Goal: Information Seeking & Learning: Learn about a topic

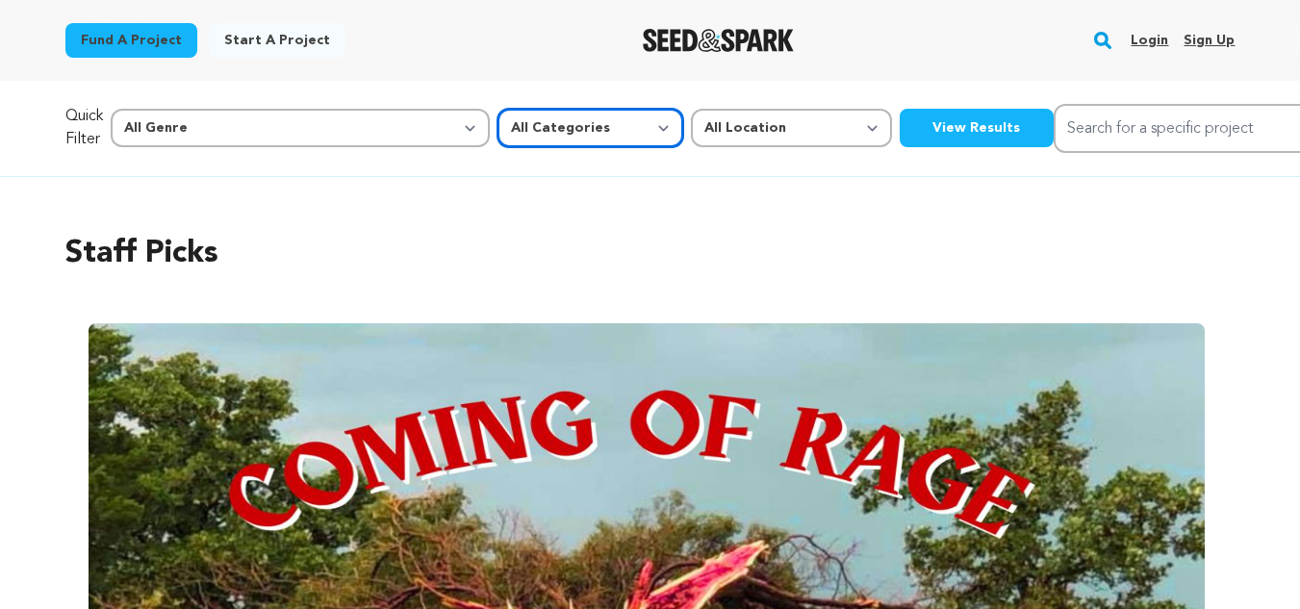
click at [497, 140] on select "All Categories Film Feature Film Short Series Music Video Comics Artist Residen…" at bounding box center [590, 128] width 186 height 38
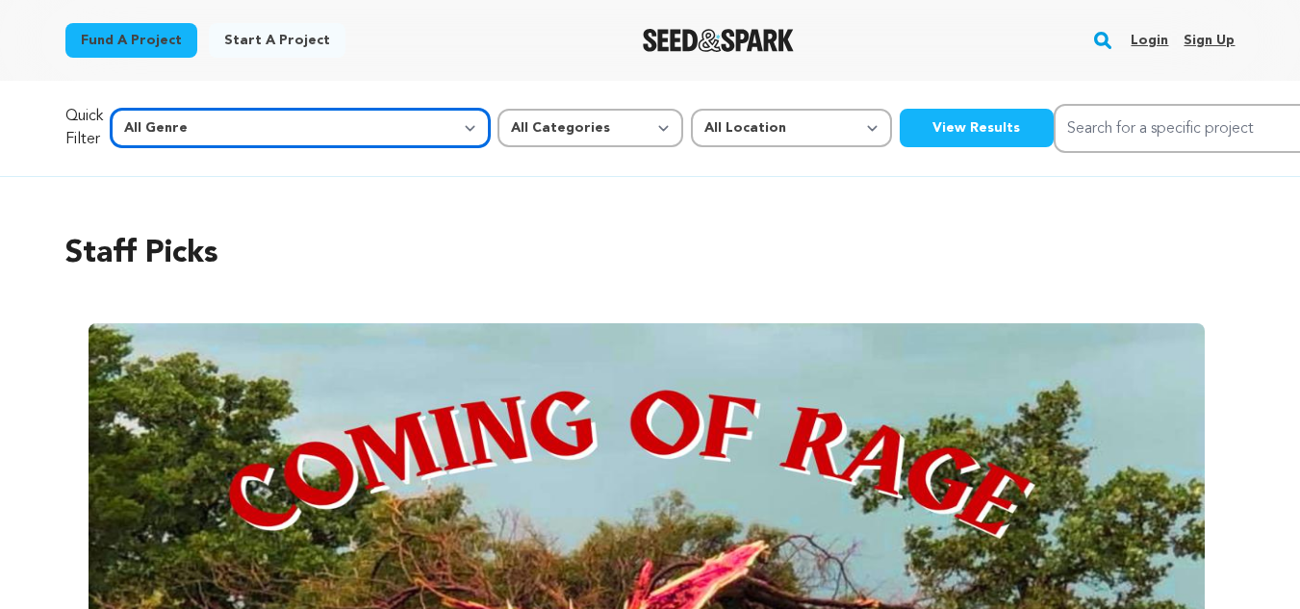
click at [262, 135] on select "All Genre Action Adventure Afrobeat Alternative Ambient Animation Bebop Big Ban…" at bounding box center [300, 128] width 379 height 38
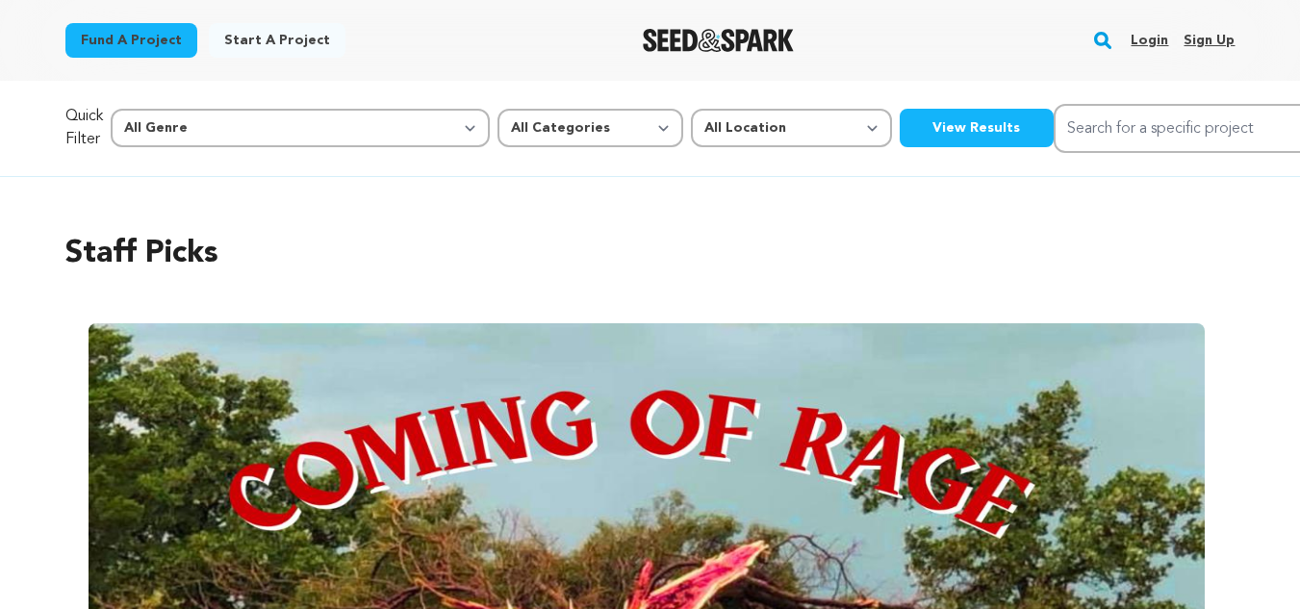
click at [900, 114] on button "View Results" at bounding box center [977, 128] width 154 height 38
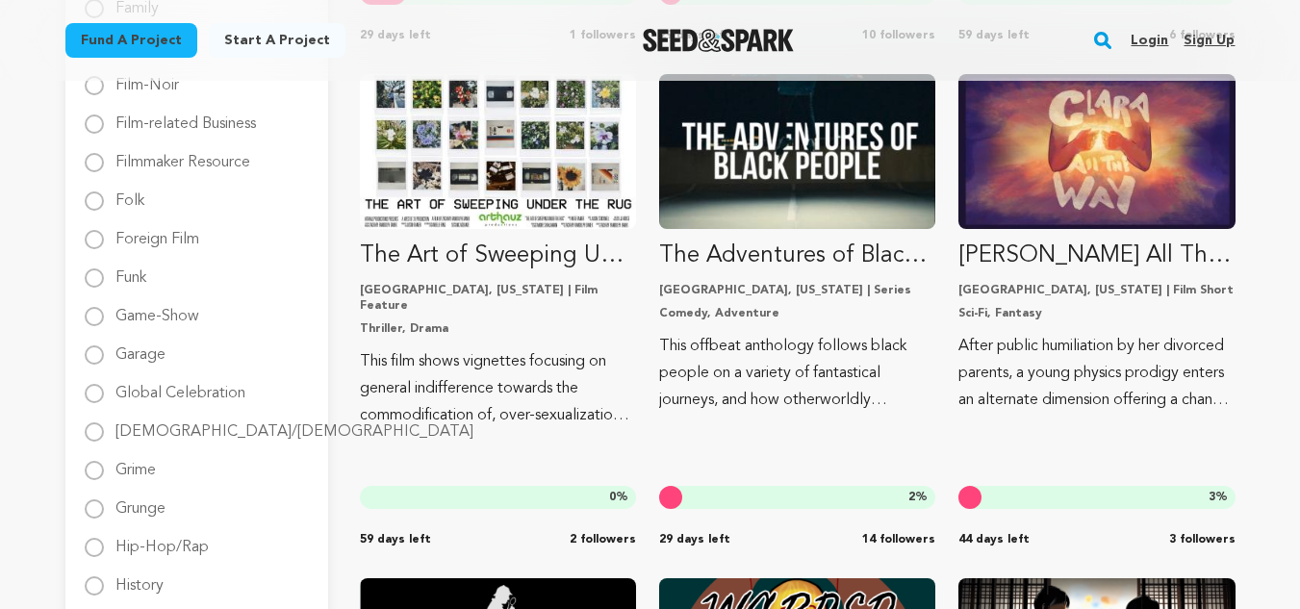
scroll to position [1414, 0]
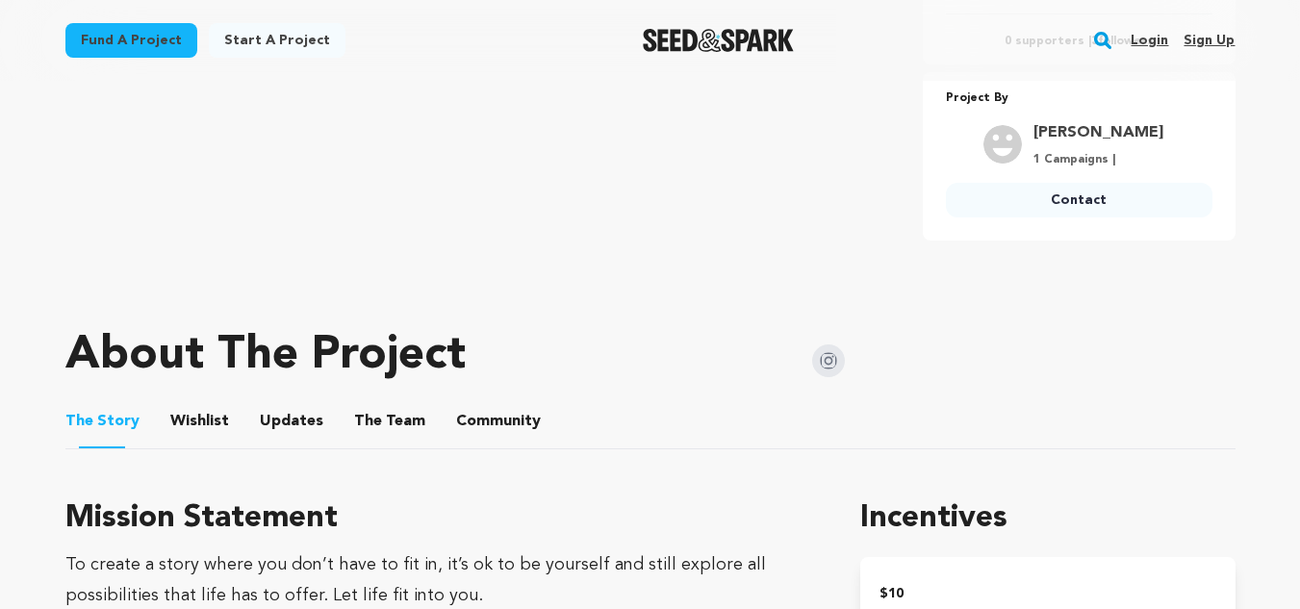
scroll to position [714, 0]
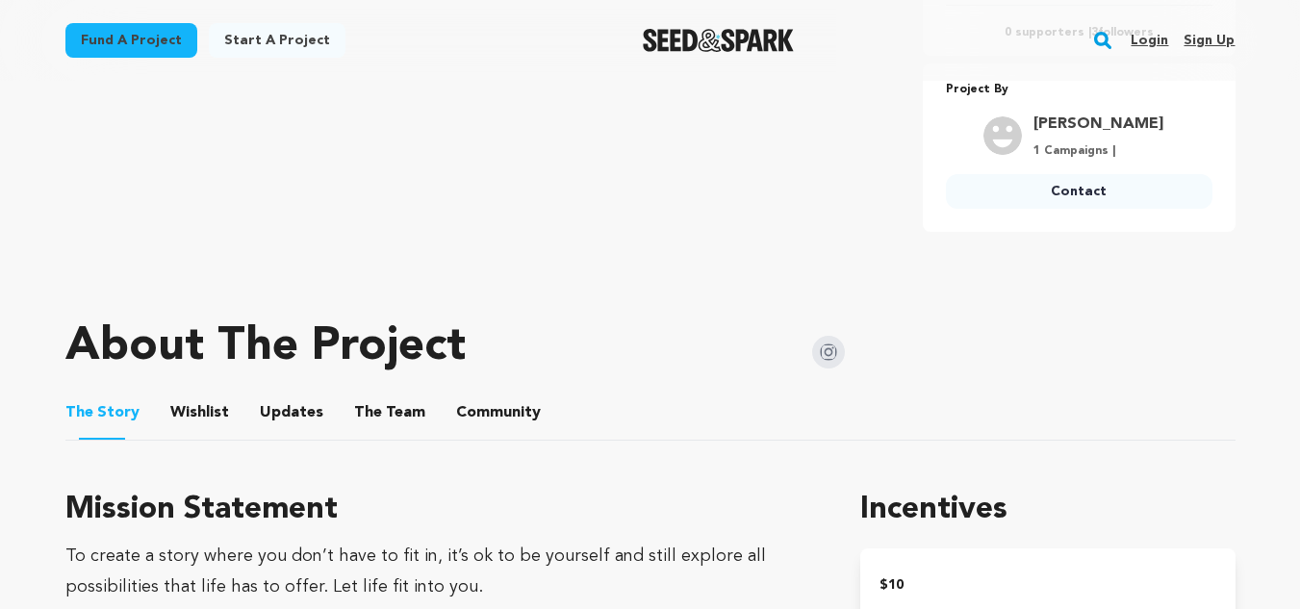
click at [830, 336] on img at bounding box center [828, 352] width 33 height 33
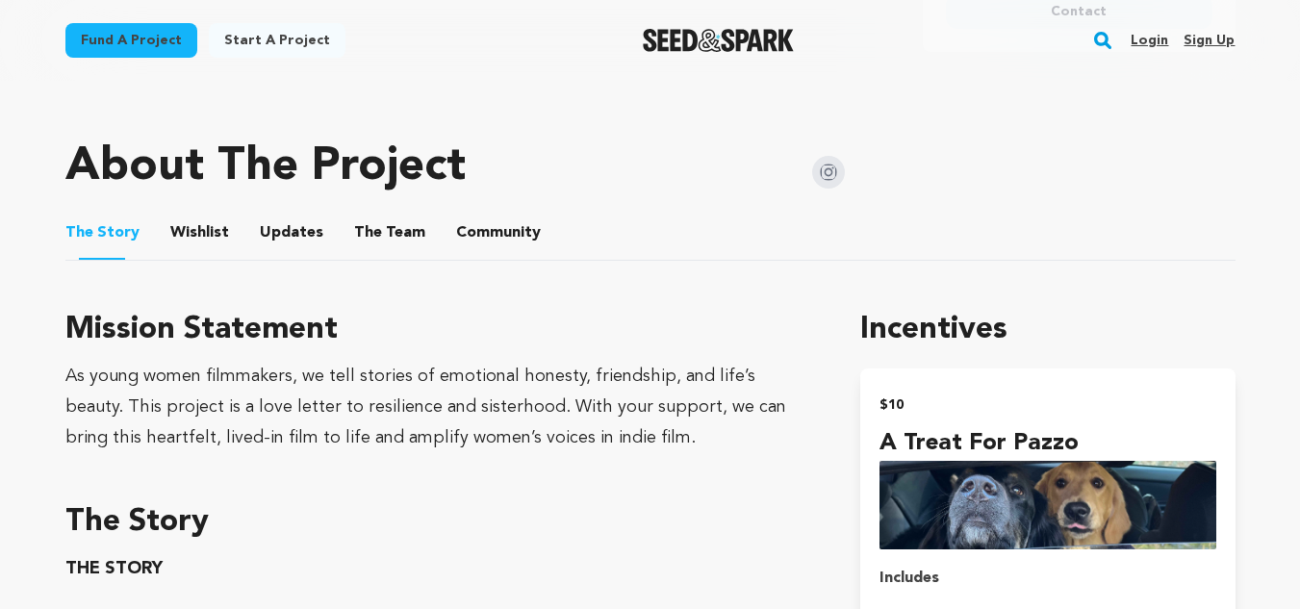
scroll to position [907, 0]
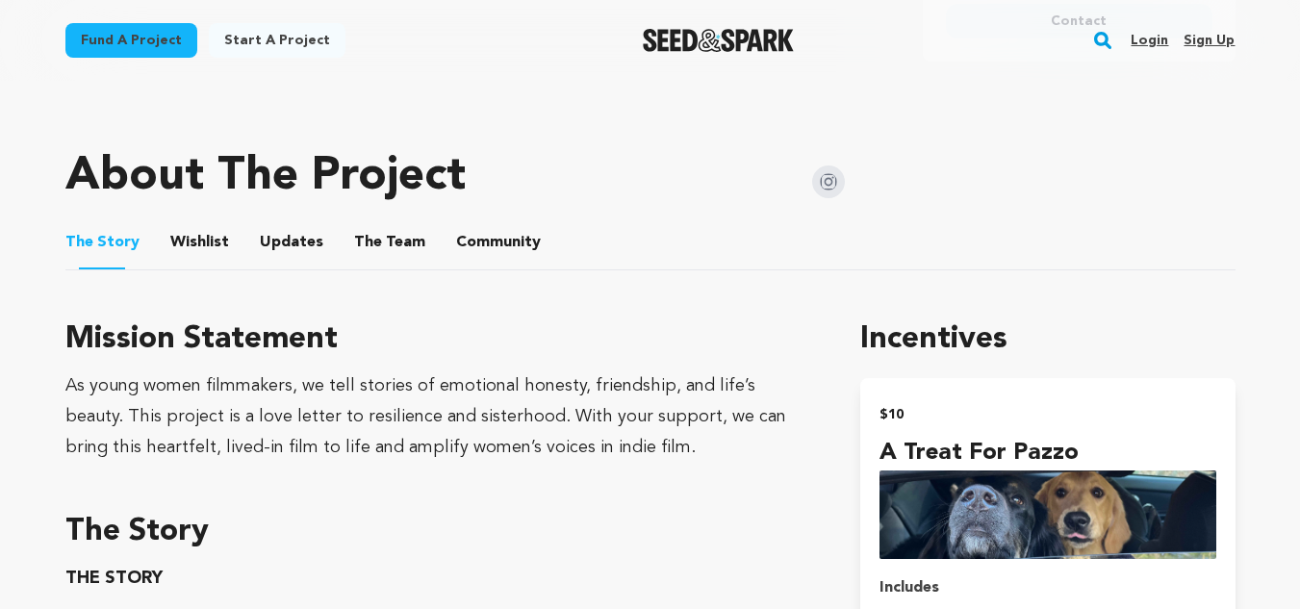
click at [380, 248] on button "The Team" at bounding box center [390, 246] width 46 height 46
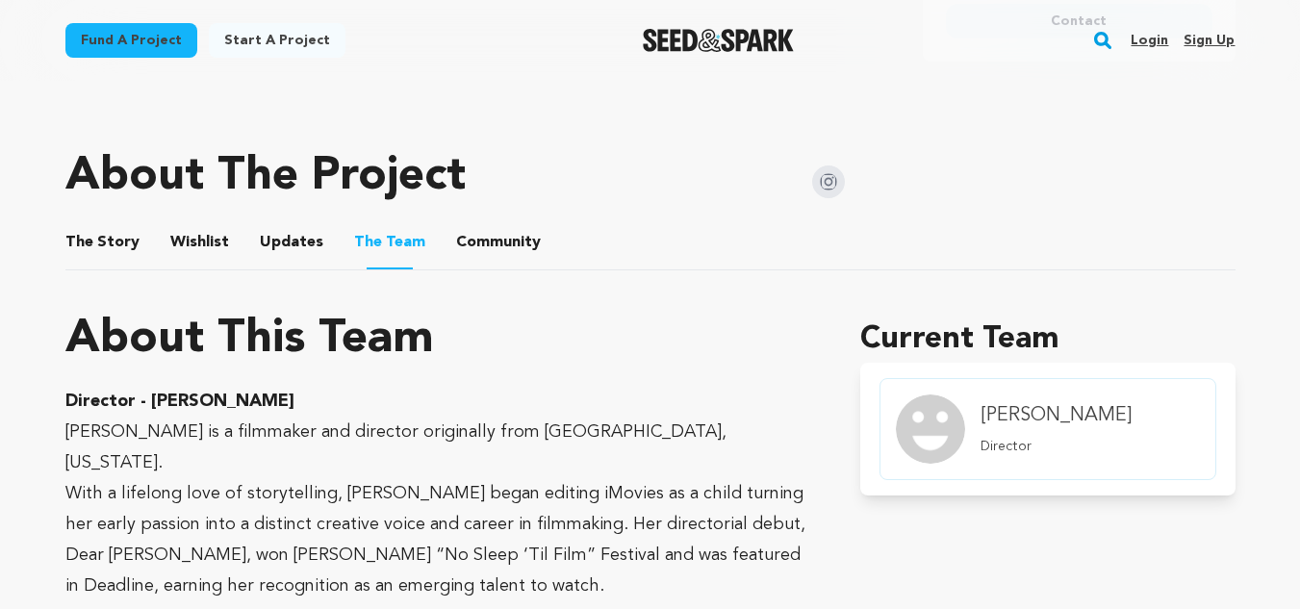
drag, startPoint x: 144, startPoint y: 394, endPoint x: 319, endPoint y: 396, distance: 175.1
click at [319, 396] on p "Director - Christina Brennan" at bounding box center [439, 401] width 749 height 31
copy strong "Christina Brennan"
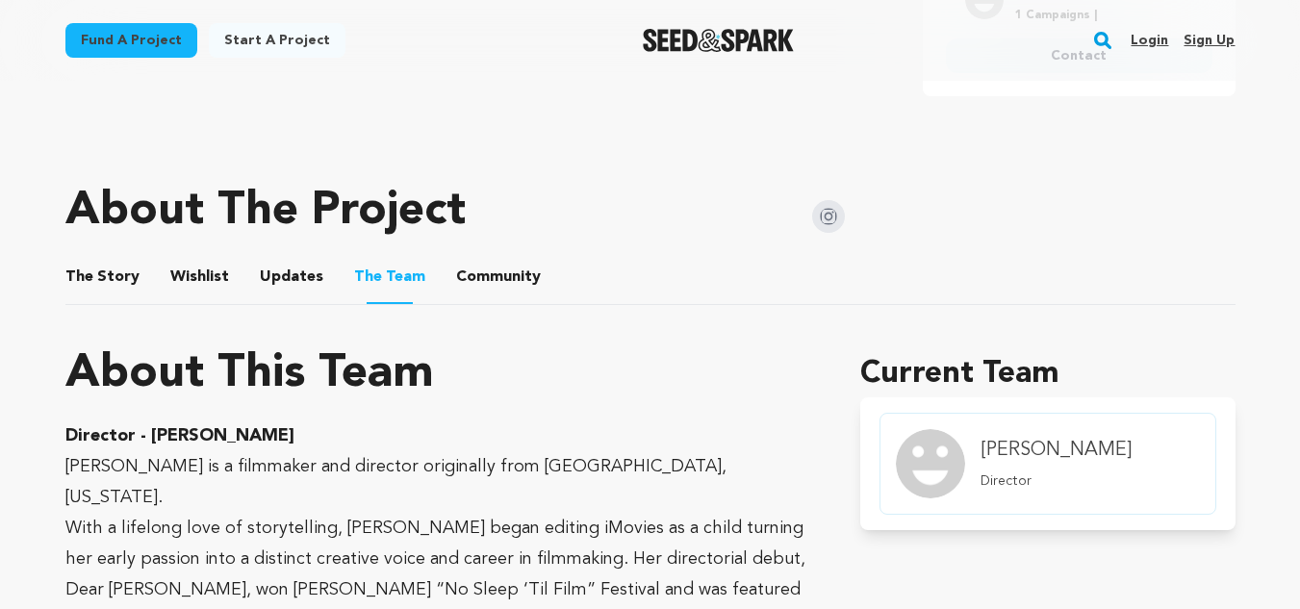
scroll to position [989, 0]
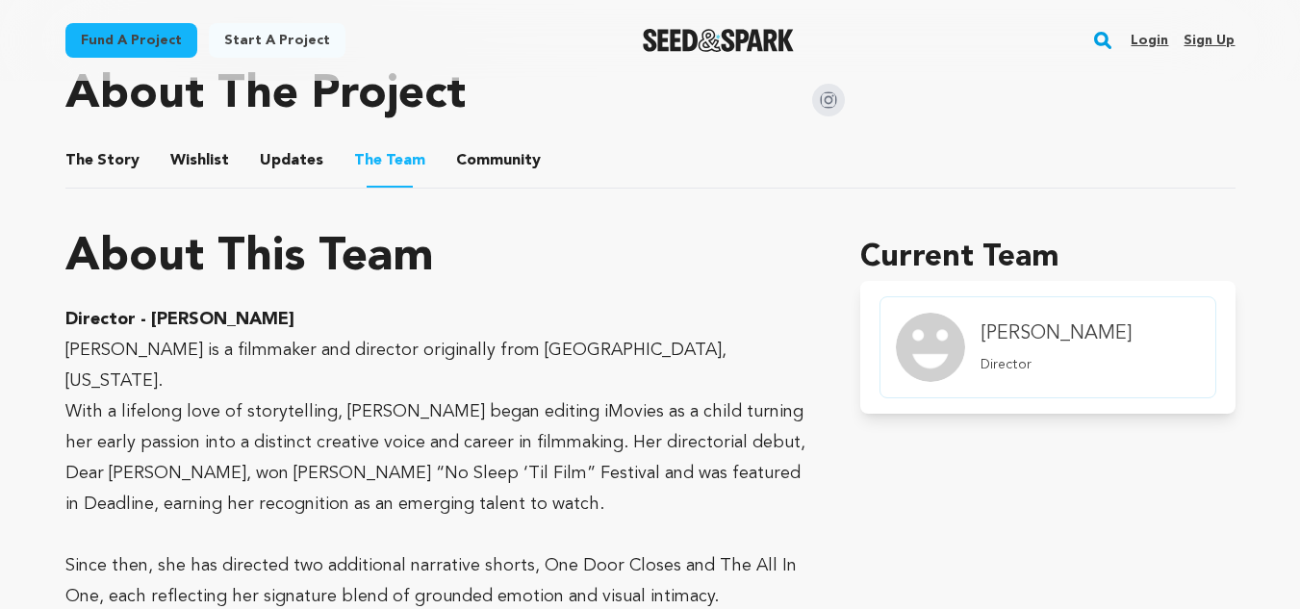
click at [107, 153] on button "The Story" at bounding box center [102, 164] width 46 height 46
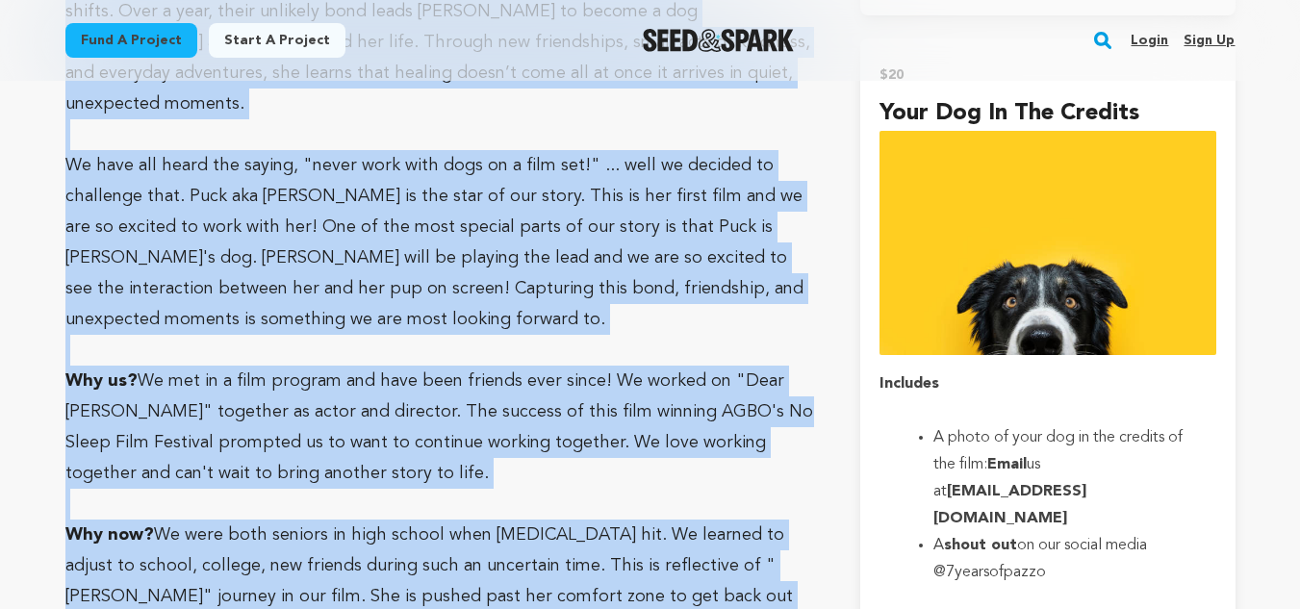
scroll to position [1598, 0]
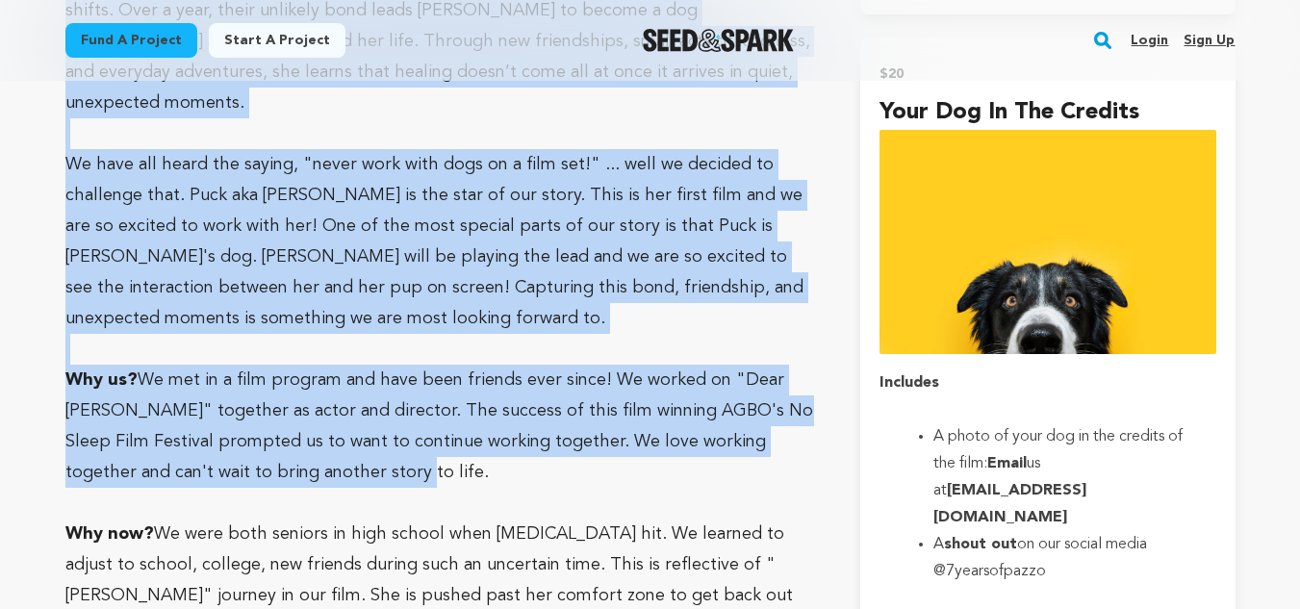
drag, startPoint x: 71, startPoint y: 148, endPoint x: 372, endPoint y: 455, distance: 430.0
copy div "s young women filmmakers, we tell stories of emotional honesty, friendship, and…"
click at [372, 455] on p "Why us? We met in a film program and have been friends ever since! We worked on…" at bounding box center [439, 426] width 749 height 123
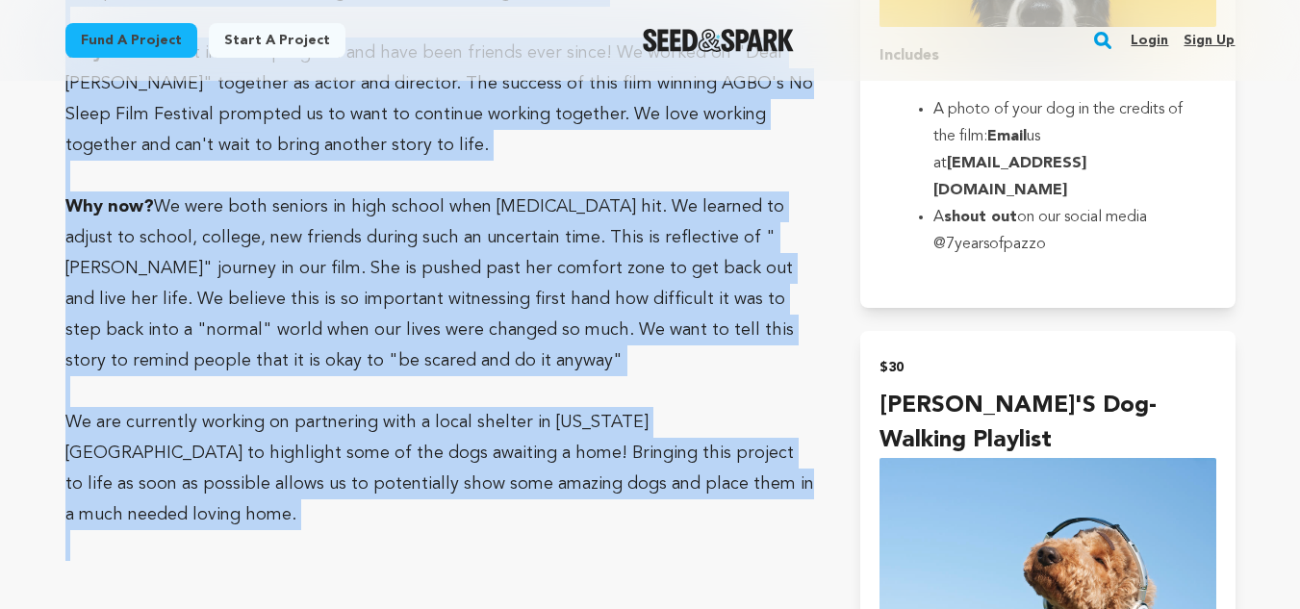
scroll to position [1964, 0]
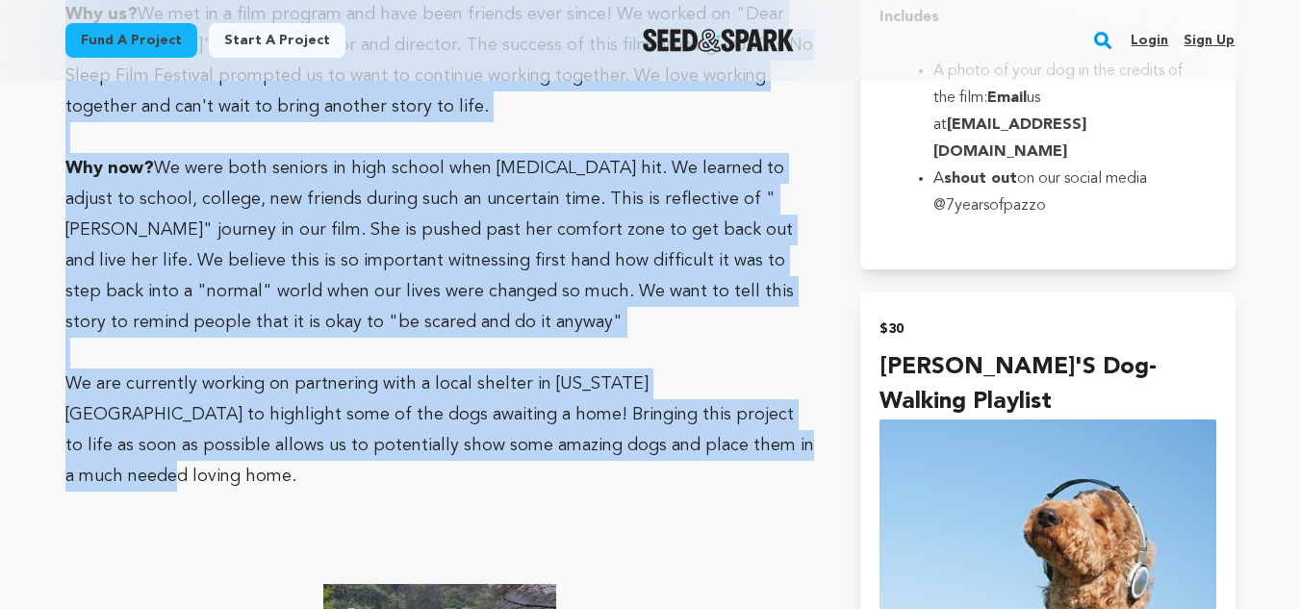
drag, startPoint x: 68, startPoint y: 388, endPoint x: 748, endPoint y: 421, distance: 680.1
copy div "After losing her father, Stevie goes through the motions. But when a scrappy, u…"
click at [748, 421] on p "We are currently working on partnering with a local shelter in New York City to…" at bounding box center [439, 429] width 749 height 123
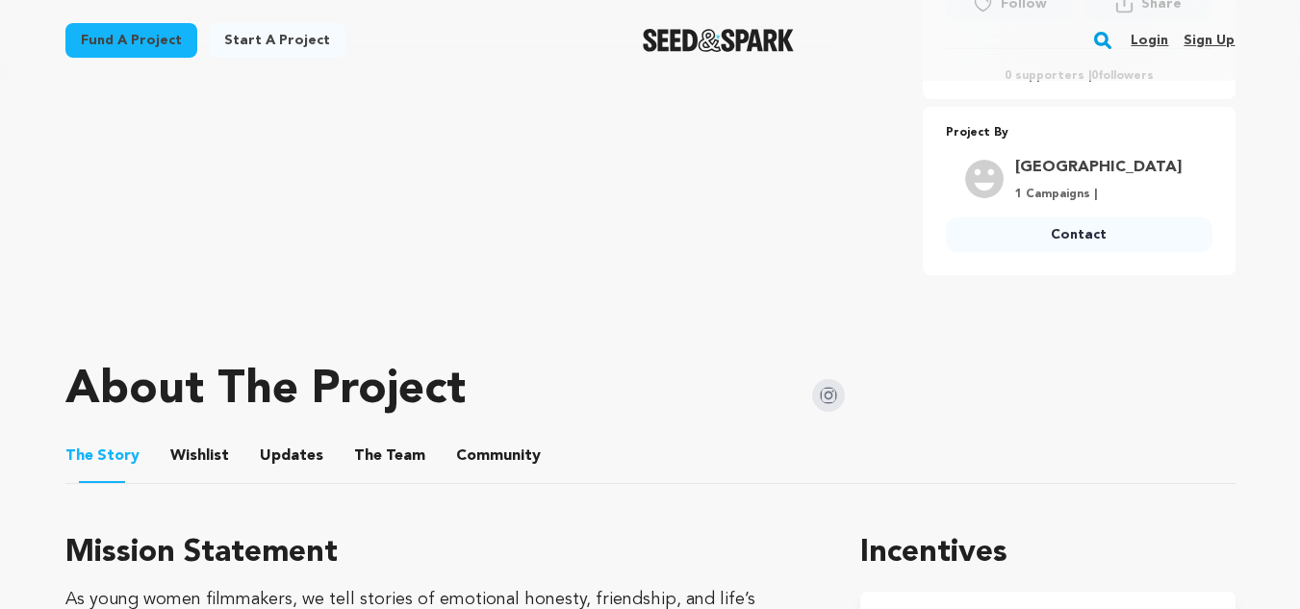
scroll to position [674, 0]
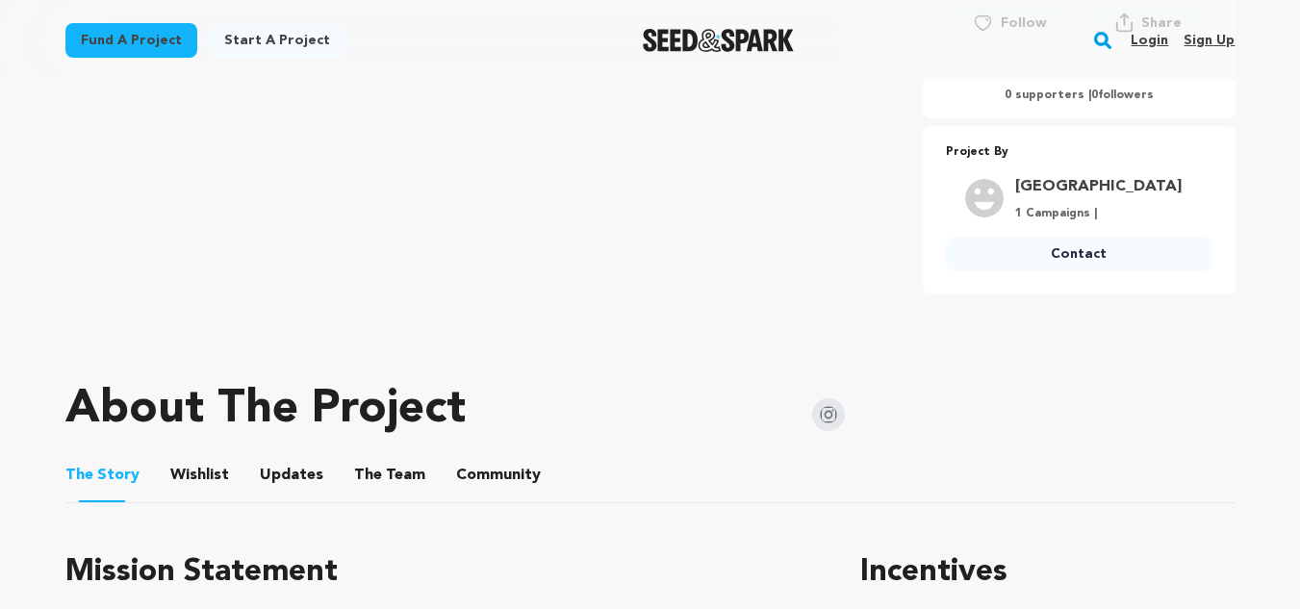
click at [367, 471] on button "The Team" at bounding box center [390, 479] width 46 height 46
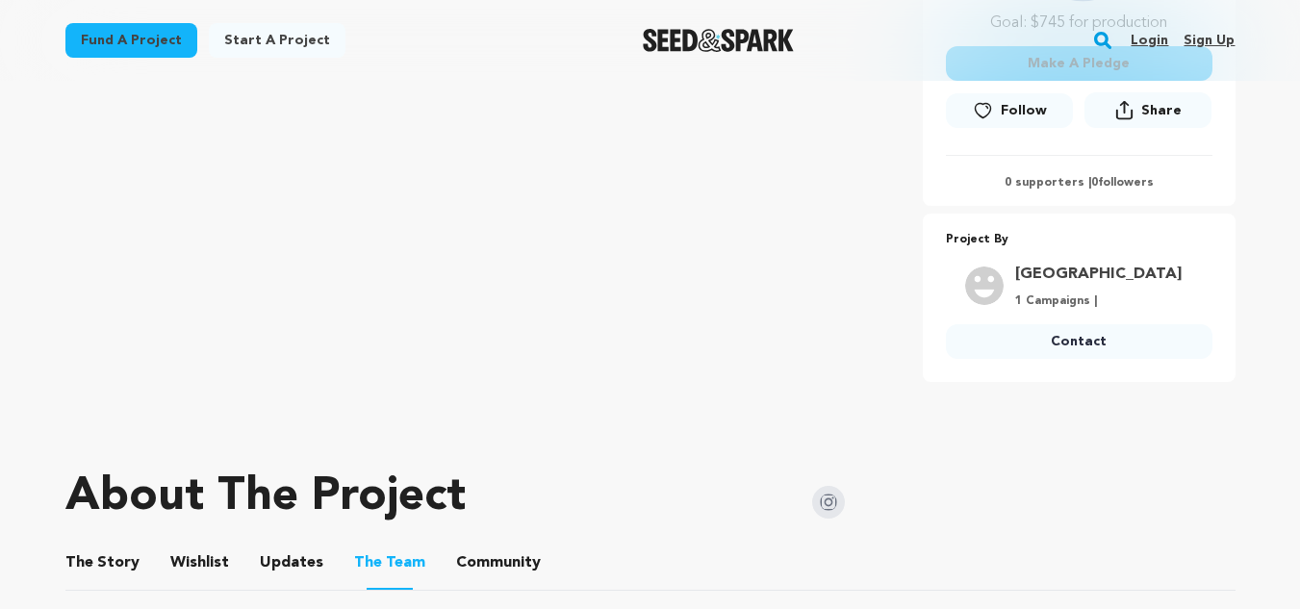
scroll to position [582, 0]
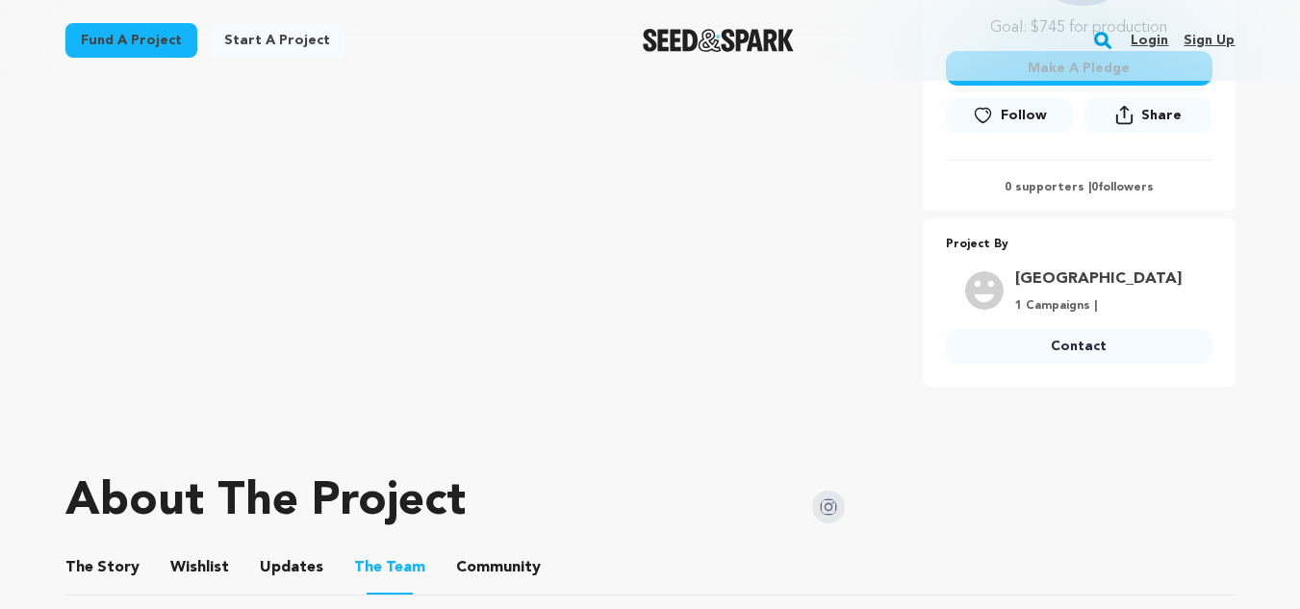
click at [101, 559] on button "The Story" at bounding box center [102, 571] width 46 height 46
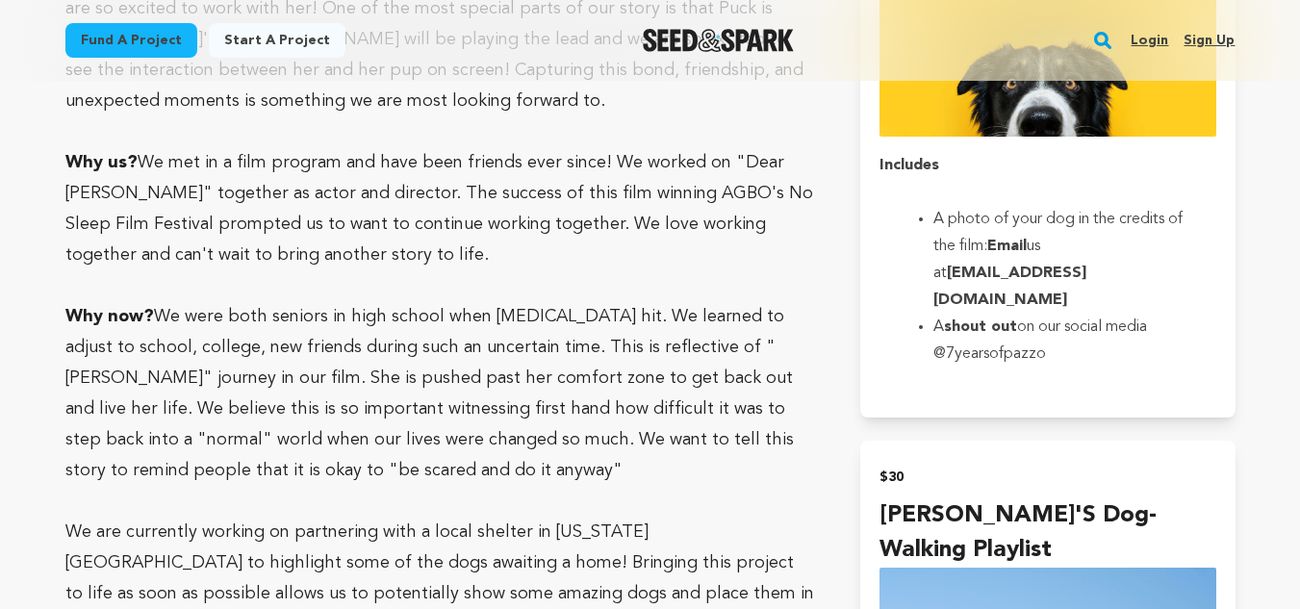
scroll to position [1836, 0]
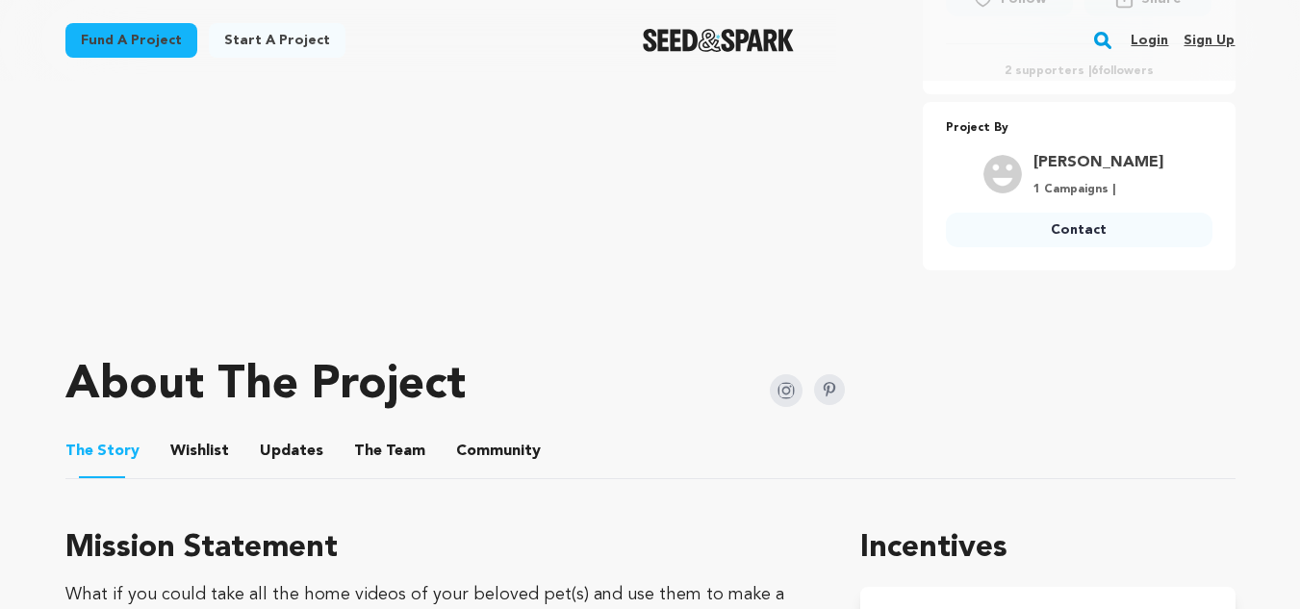
scroll to position [712, 0]
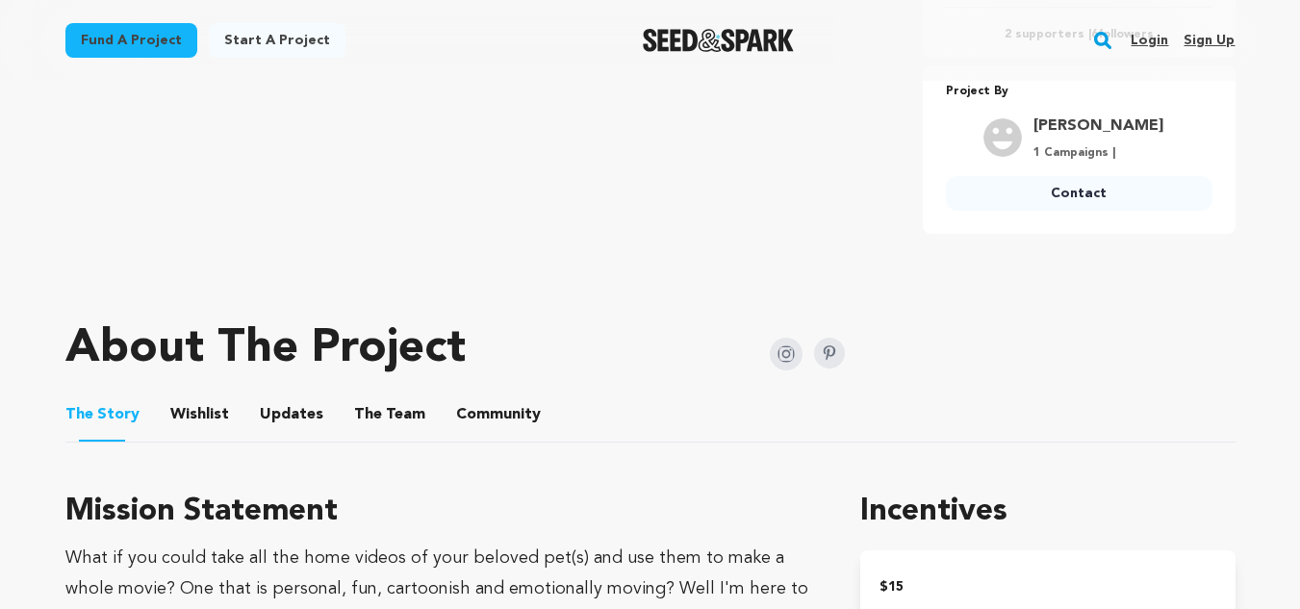
click at [788, 354] on img at bounding box center [786, 354] width 33 height 33
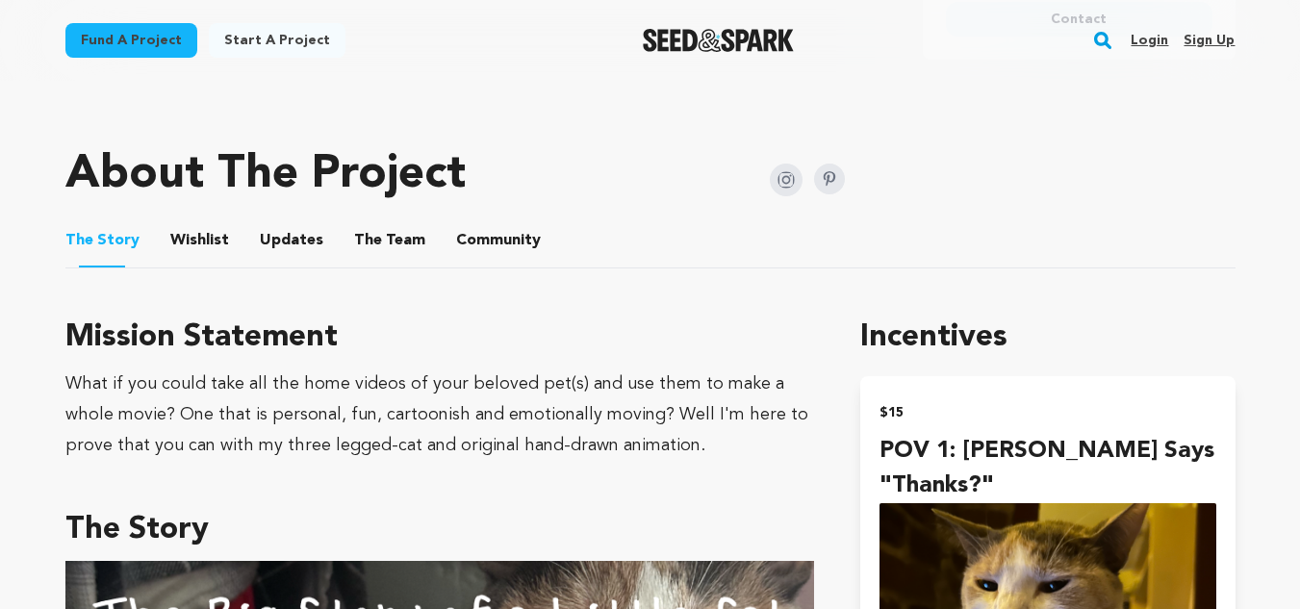
scroll to position [888, 0]
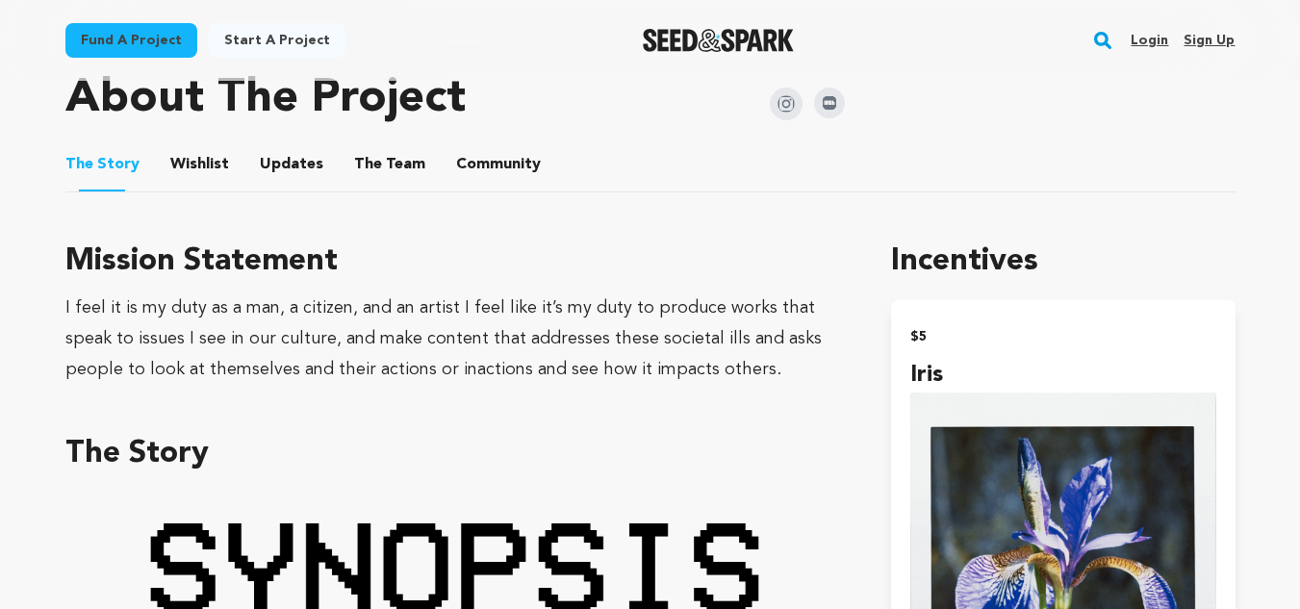
scroll to position [943, 0]
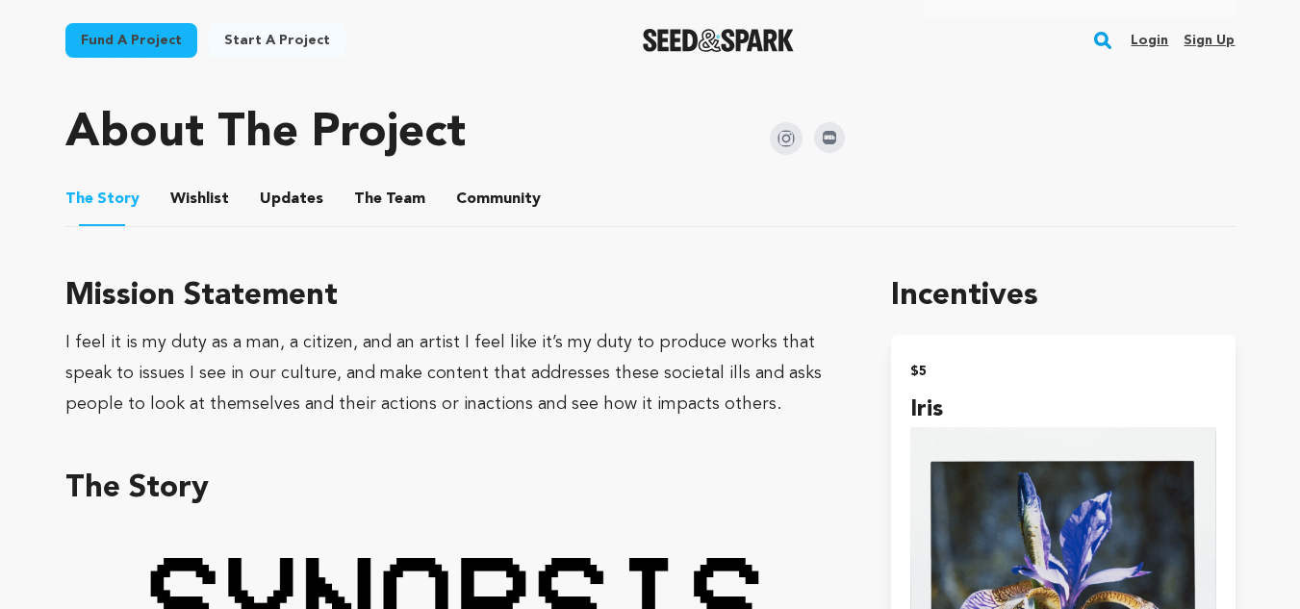
click at [383, 192] on button "The Team" at bounding box center [390, 203] width 46 height 46
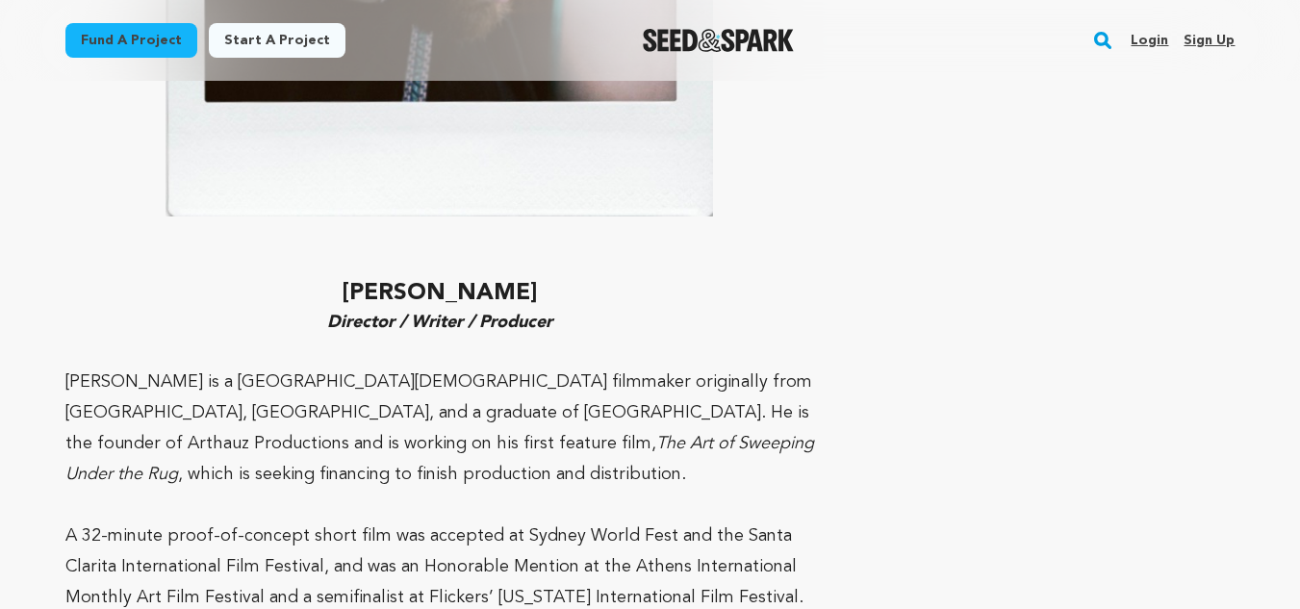
scroll to position [1762, 0]
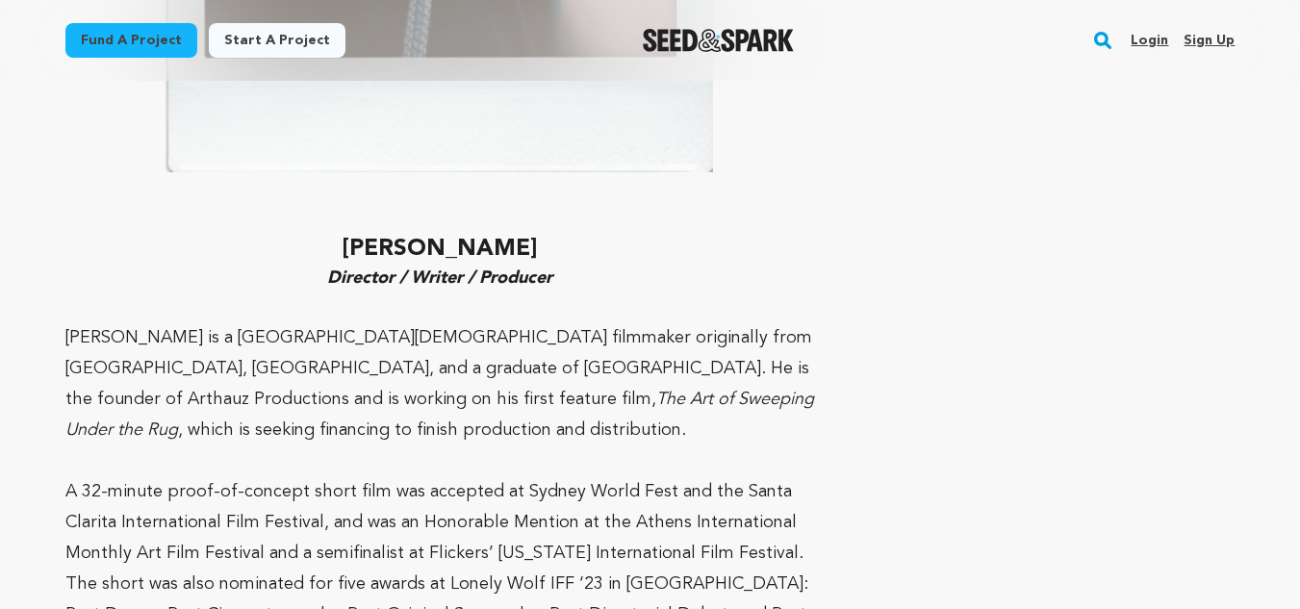
click at [342, 246] on strong "Zachary Randolph Danek" at bounding box center [439, 249] width 195 height 23
copy strong "Zachary Randolph Danek"
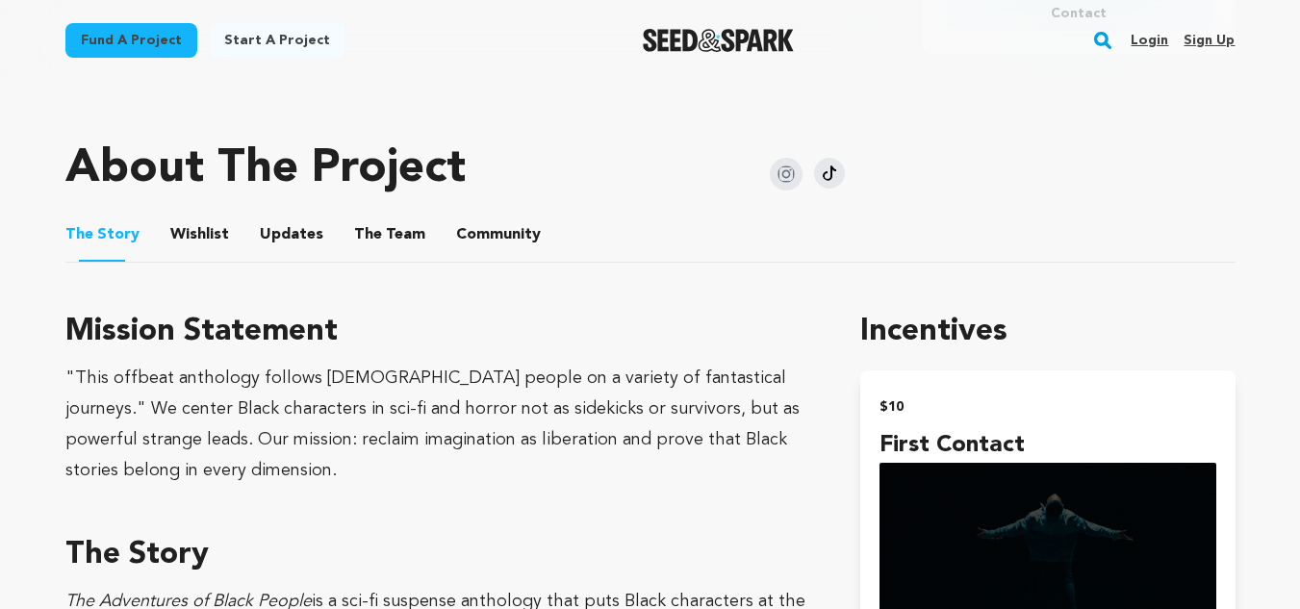
scroll to position [876, 0]
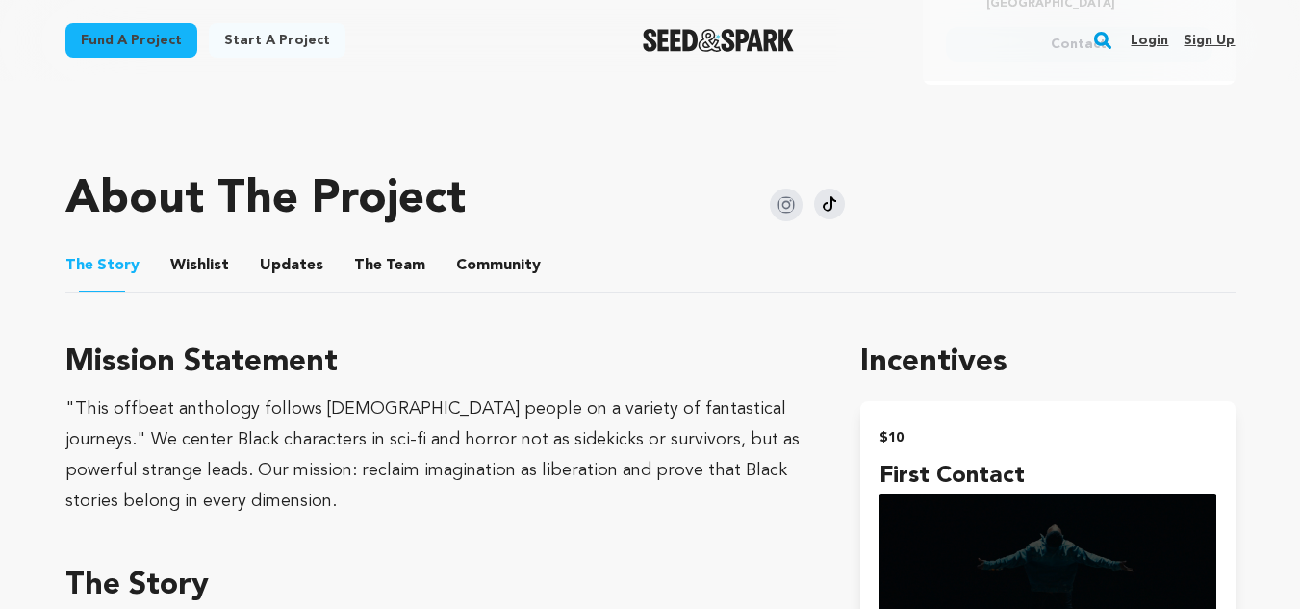
click at [369, 249] on button "The Team" at bounding box center [390, 269] width 46 height 46
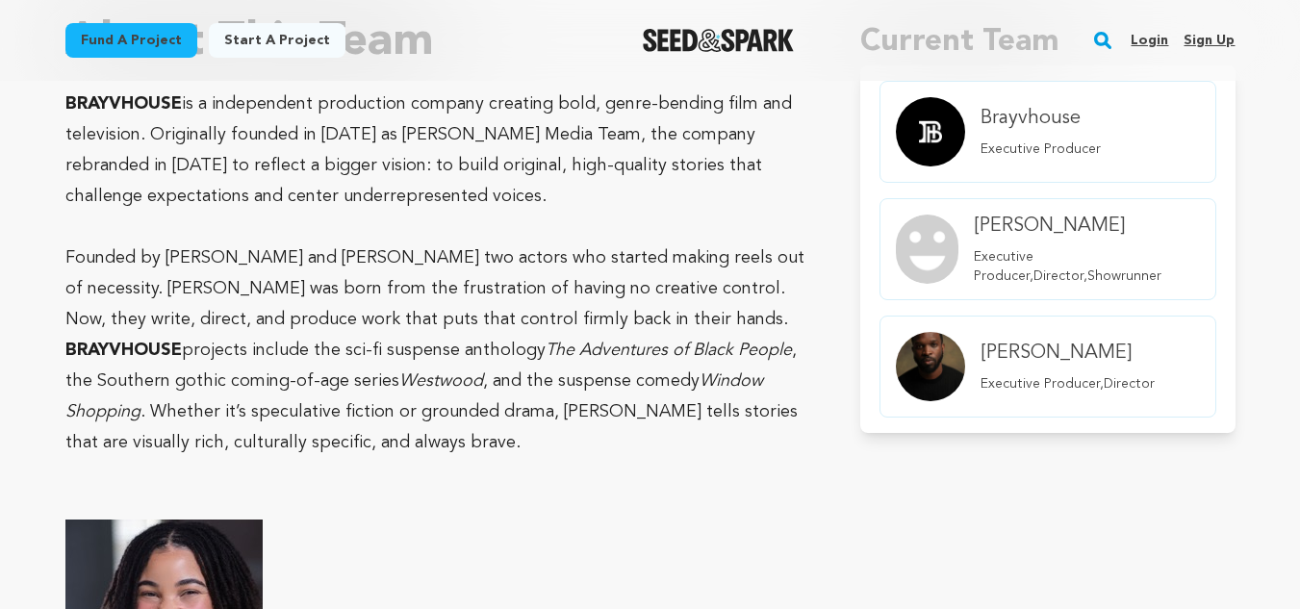
scroll to position [1203, 0]
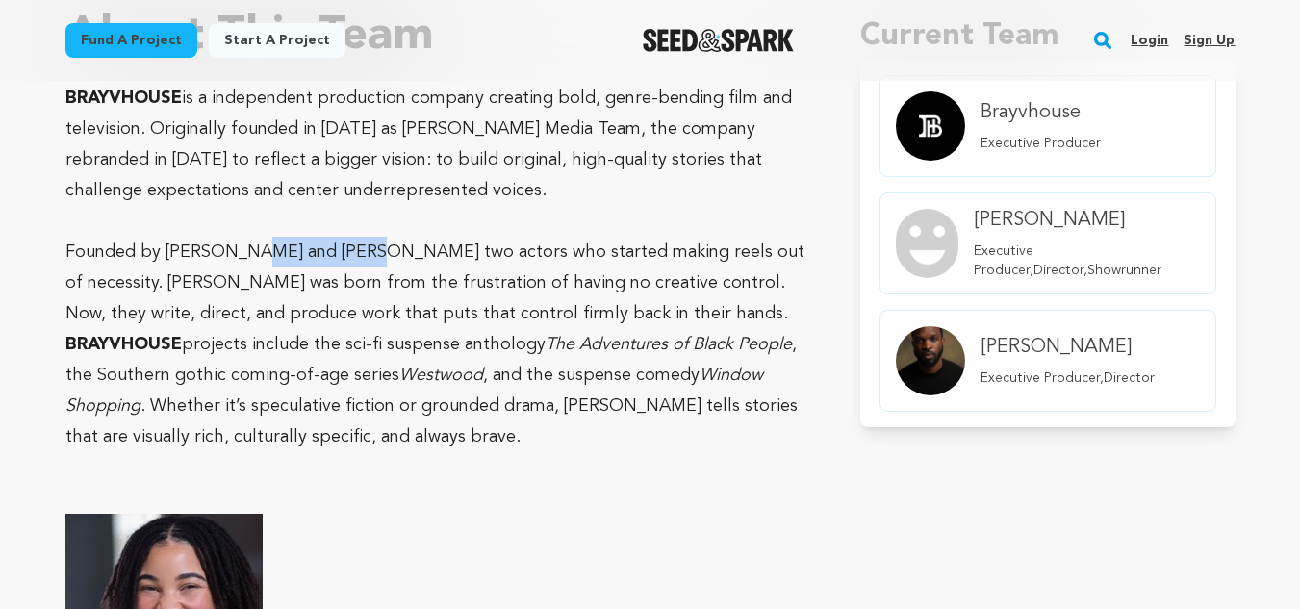
drag, startPoint x: 249, startPoint y: 226, endPoint x: 343, endPoint y: 233, distance: 94.5
click at [343, 237] on p "Founded by Kaleb and Tina Mitchell two actors who started making reels out of n…" at bounding box center [439, 283] width 749 height 92
copy p "Tina Mitchell"
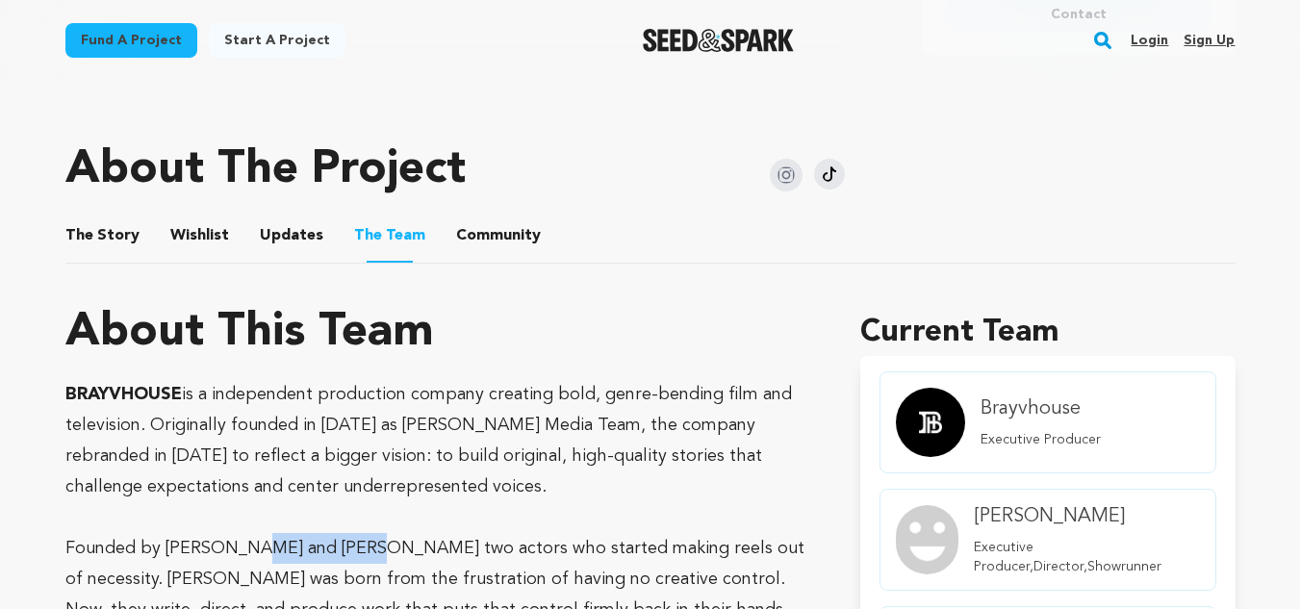
scroll to position [882, 0]
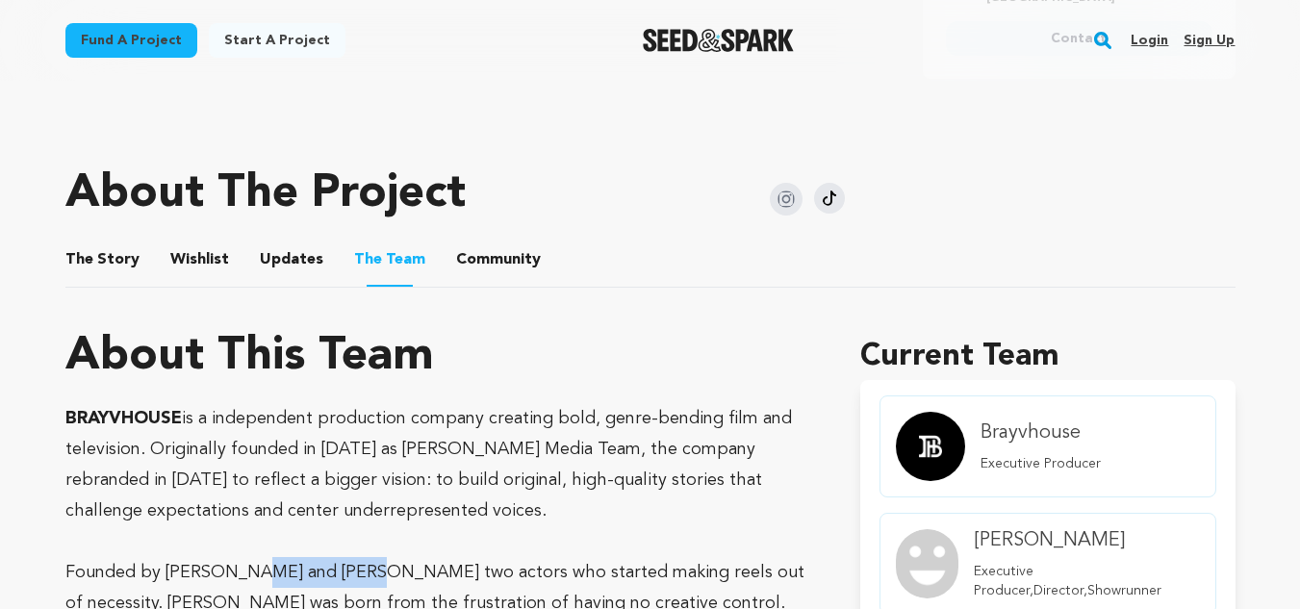
click at [91, 241] on button "The Story" at bounding box center [102, 264] width 46 height 46
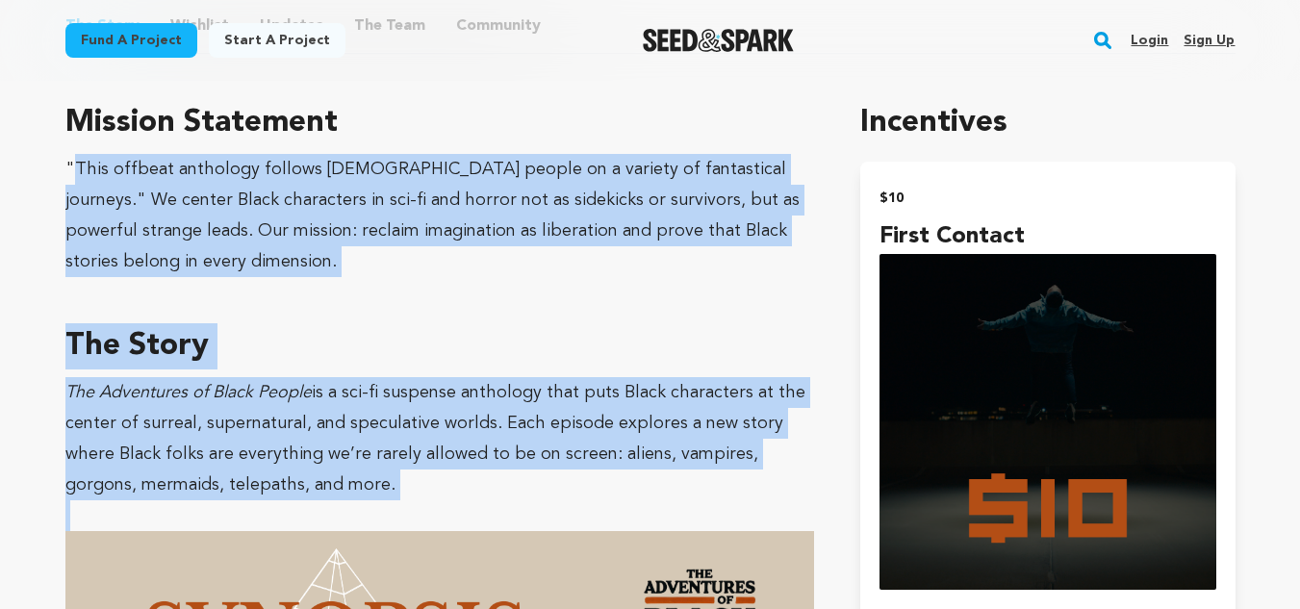
scroll to position [1152, 0]
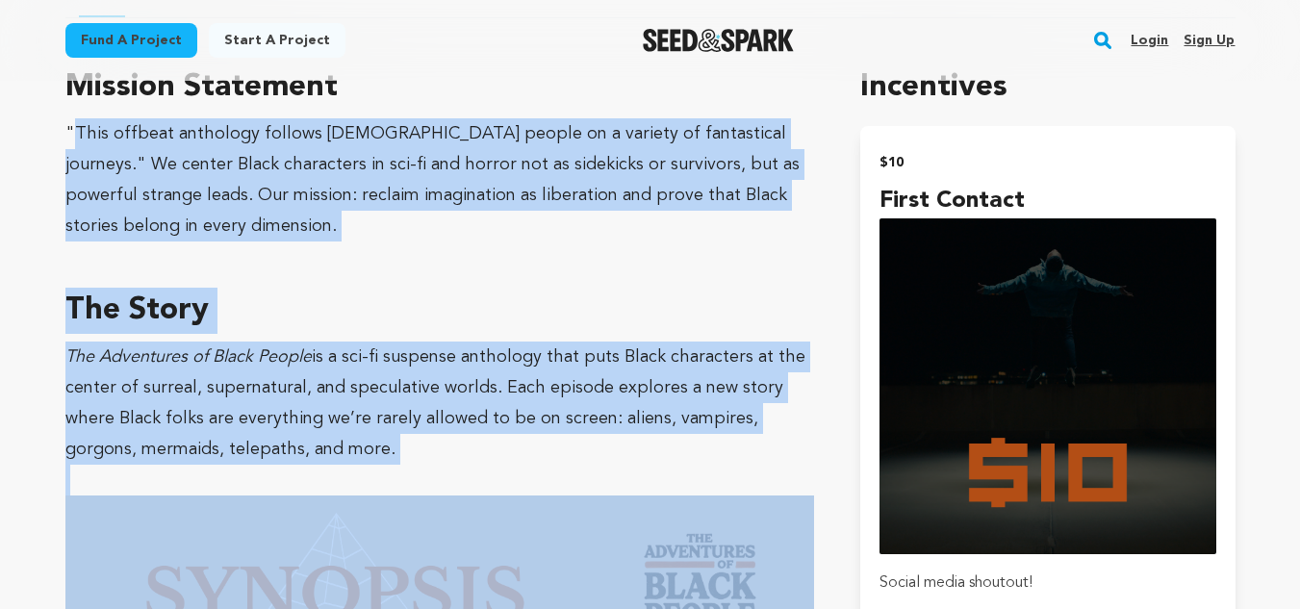
drag, startPoint x: 71, startPoint y: 381, endPoint x: 212, endPoint y: 483, distance: 173.6
copy div "This offbeat anthology follows black people on a variety of fantastical journey…"
click at [212, 495] on img at bounding box center [439, 597] width 749 height 205
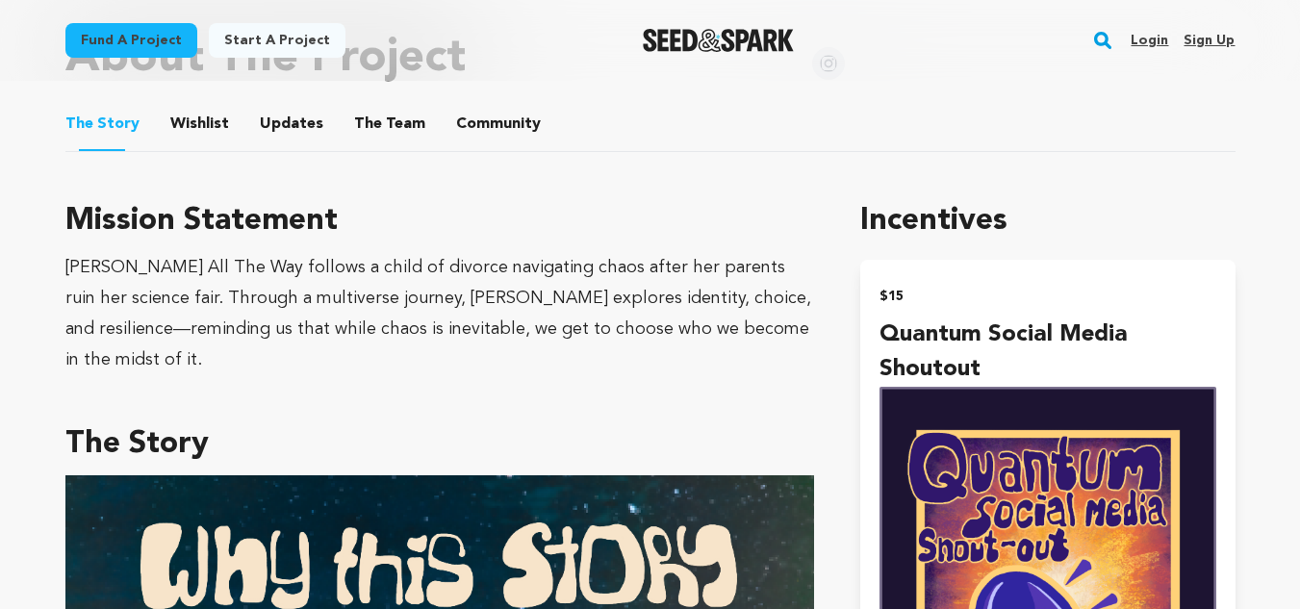
scroll to position [1010, 0]
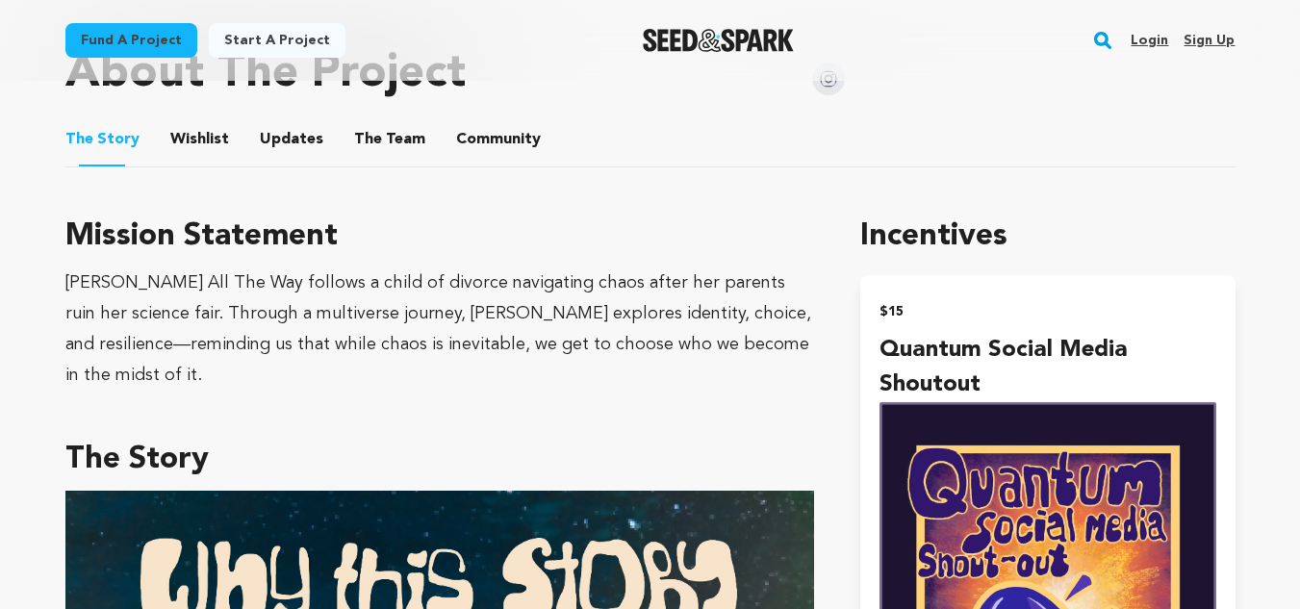
click at [381, 125] on button "The Team" at bounding box center [390, 143] width 46 height 46
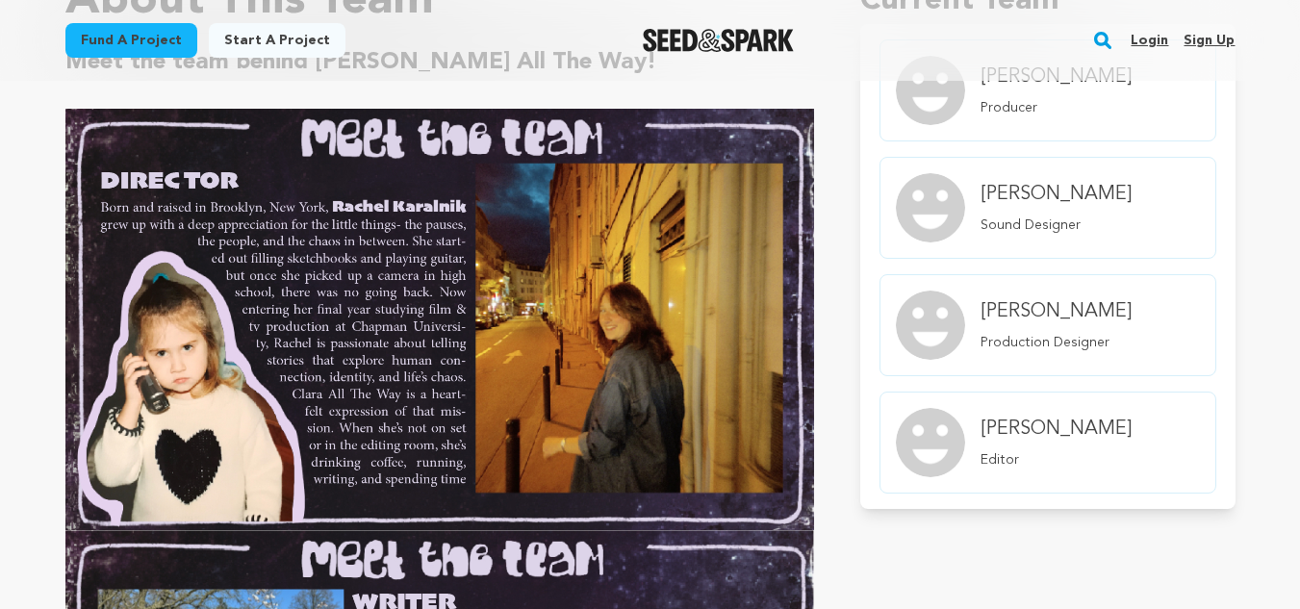
scroll to position [1157, 0]
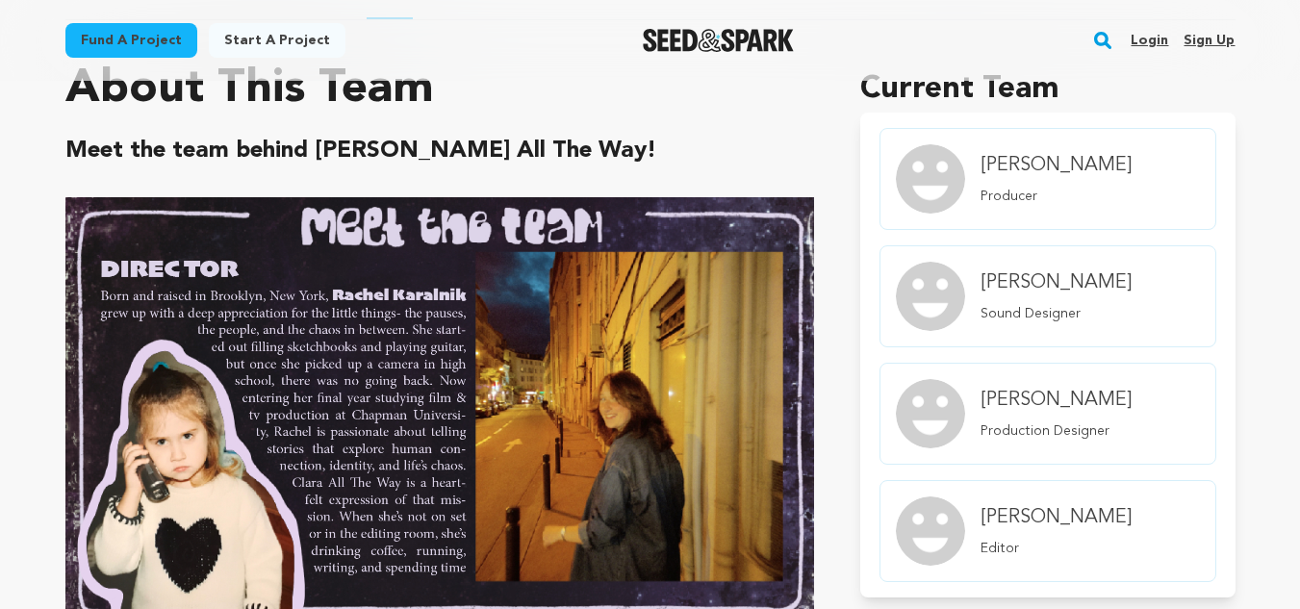
click at [336, 294] on img at bounding box center [439, 407] width 749 height 421
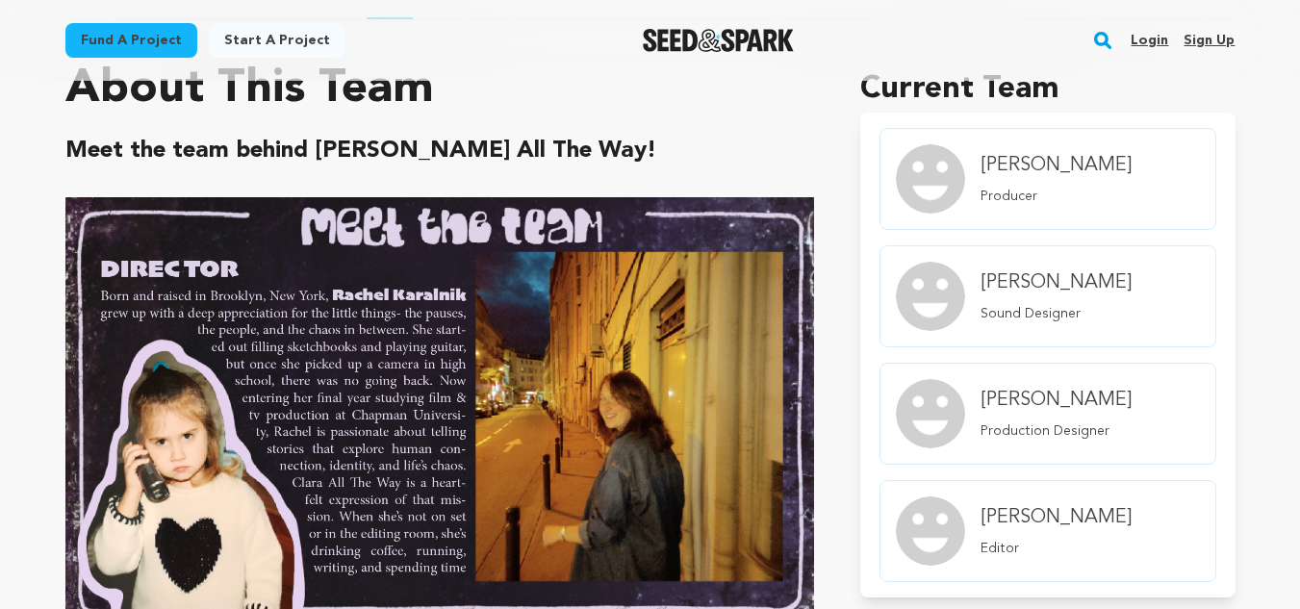
click at [336, 294] on img at bounding box center [439, 407] width 749 height 421
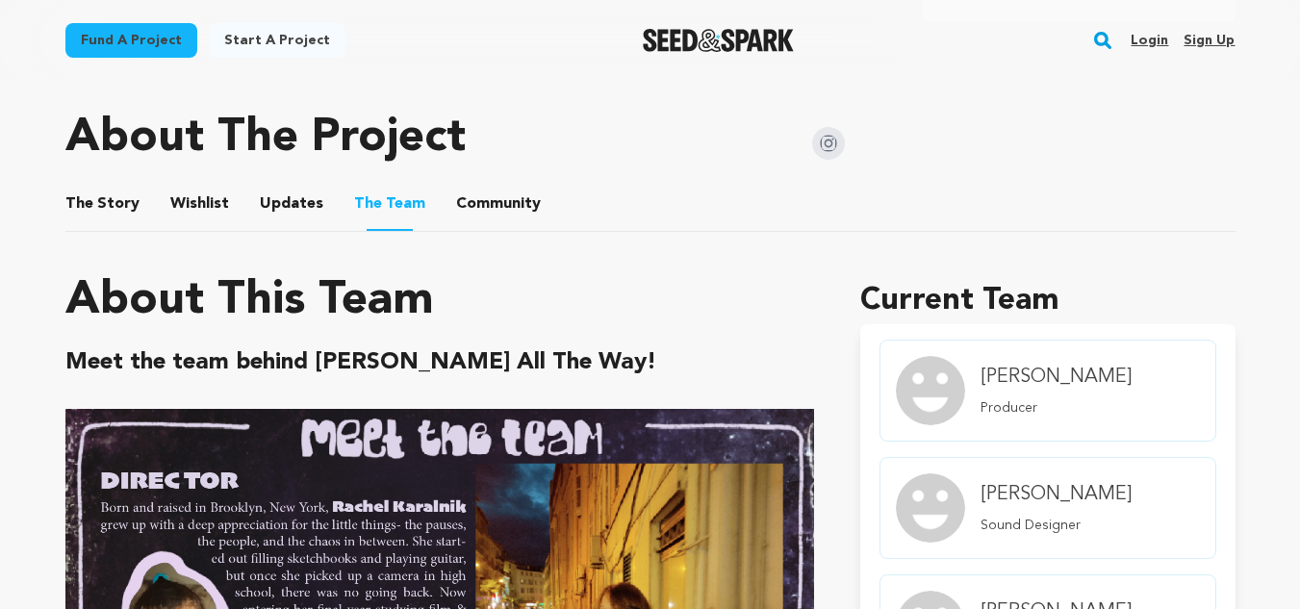
scroll to position [963, 0]
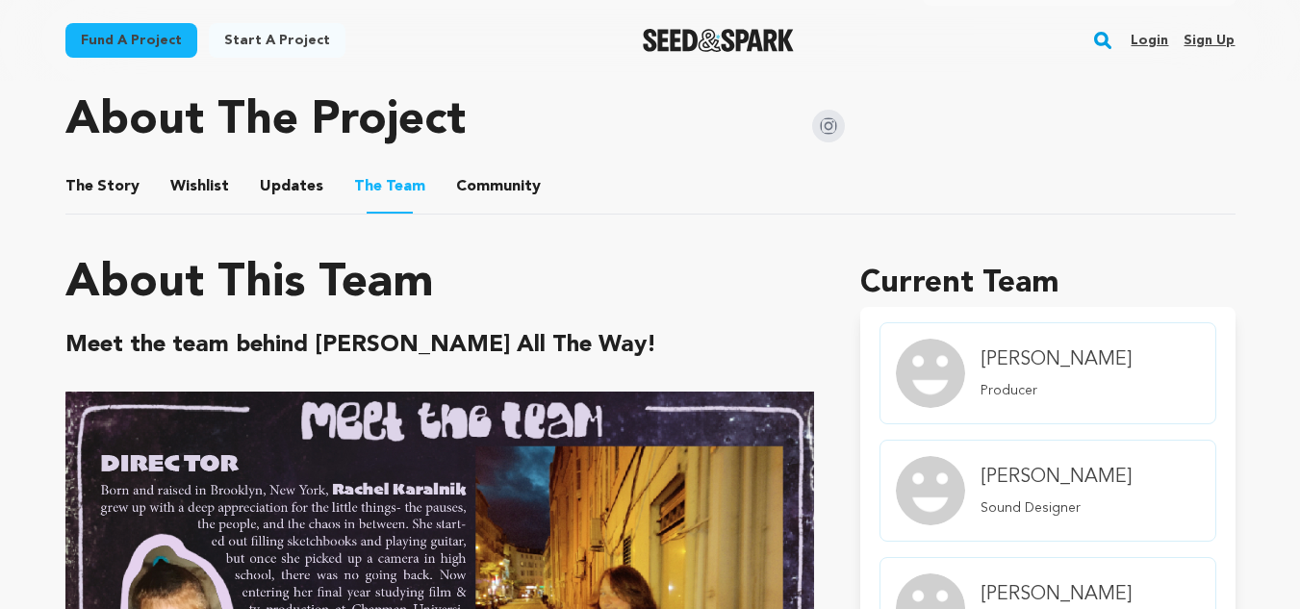
click at [283, 189] on button "Updates" at bounding box center [291, 190] width 46 height 46
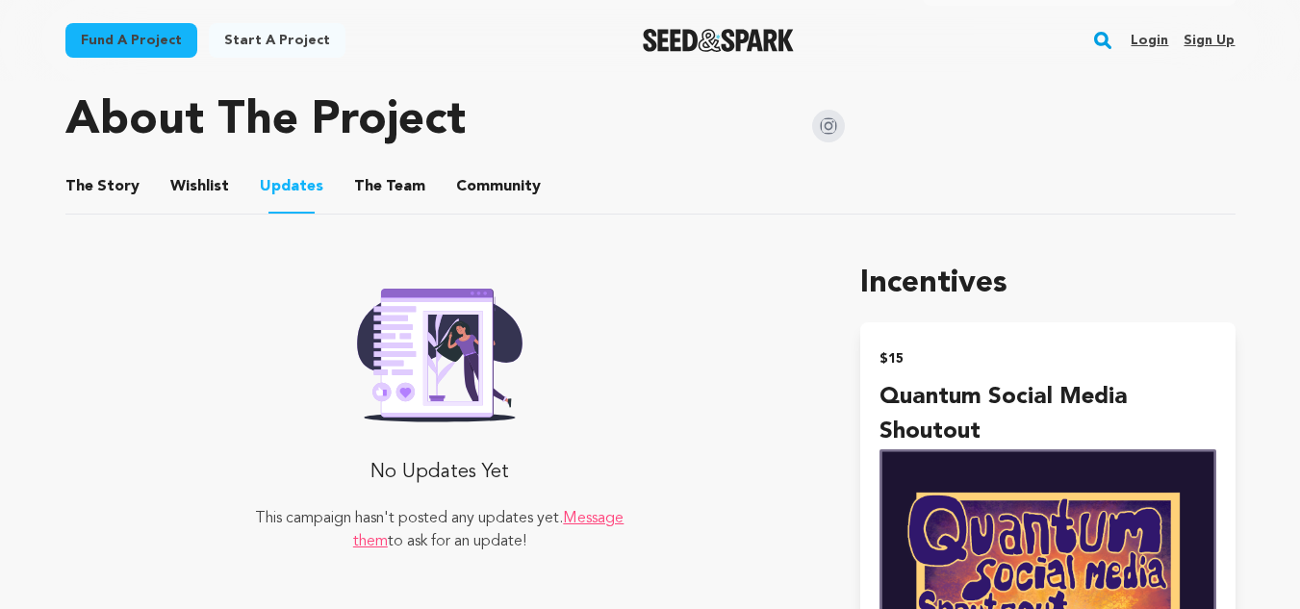
click at [207, 192] on button "Wishlist" at bounding box center [199, 190] width 46 height 46
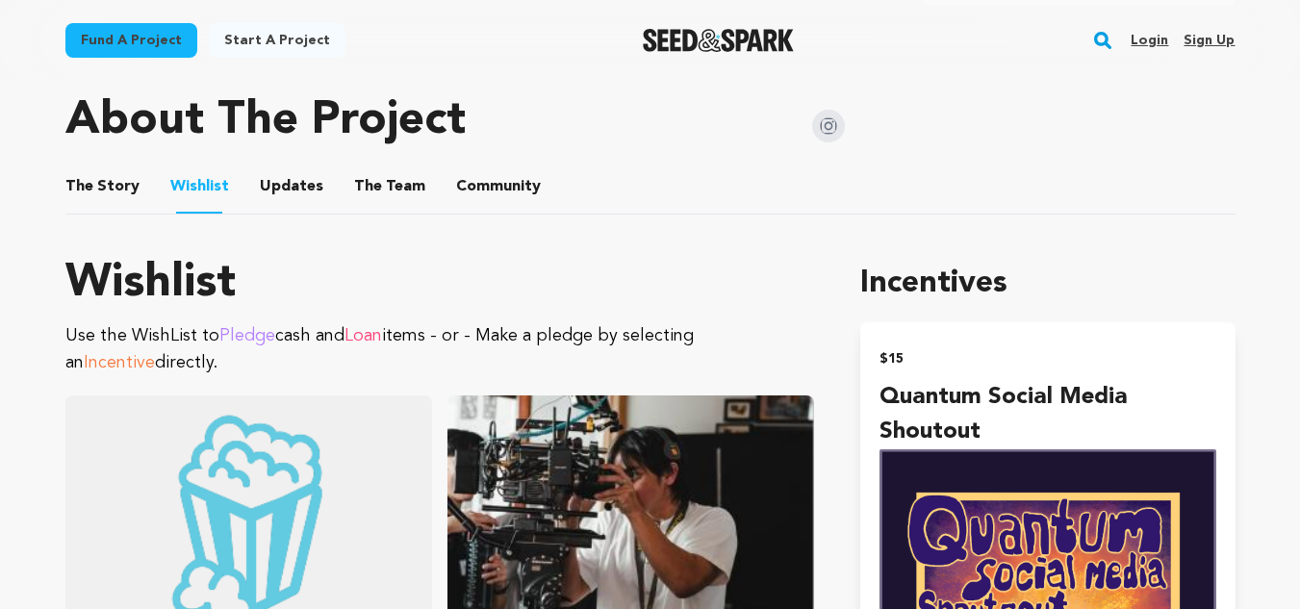
click at [91, 185] on button "The Story" at bounding box center [102, 190] width 46 height 46
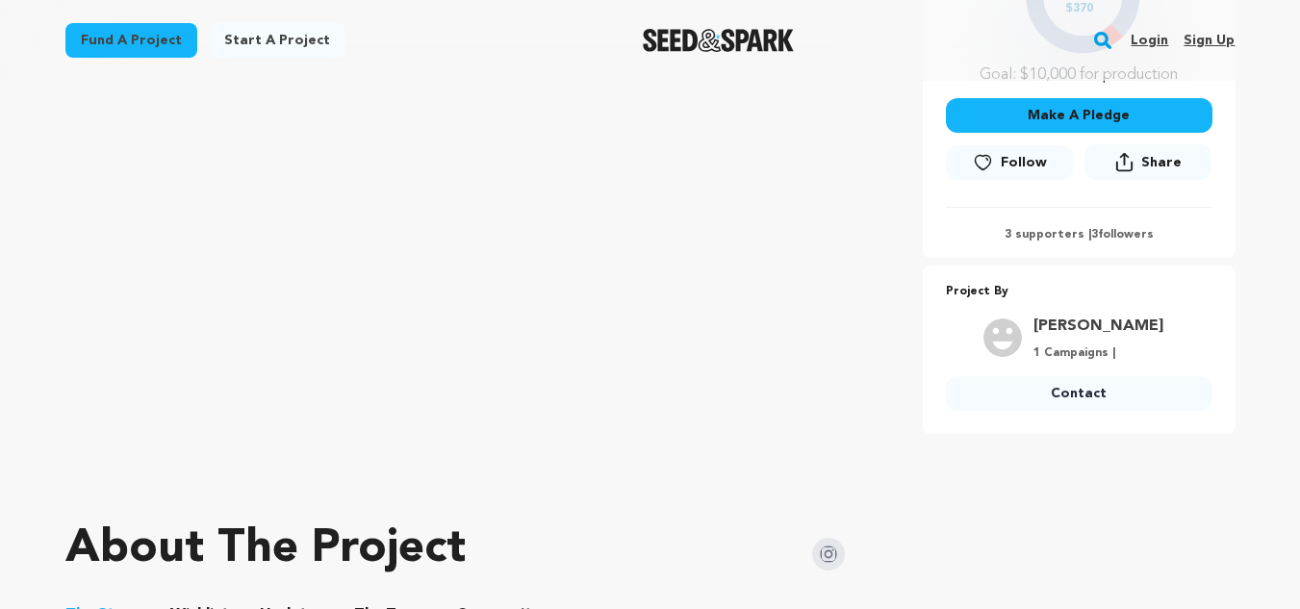
scroll to position [566, 0]
